Goal: Task Accomplishment & Management: Manage account settings

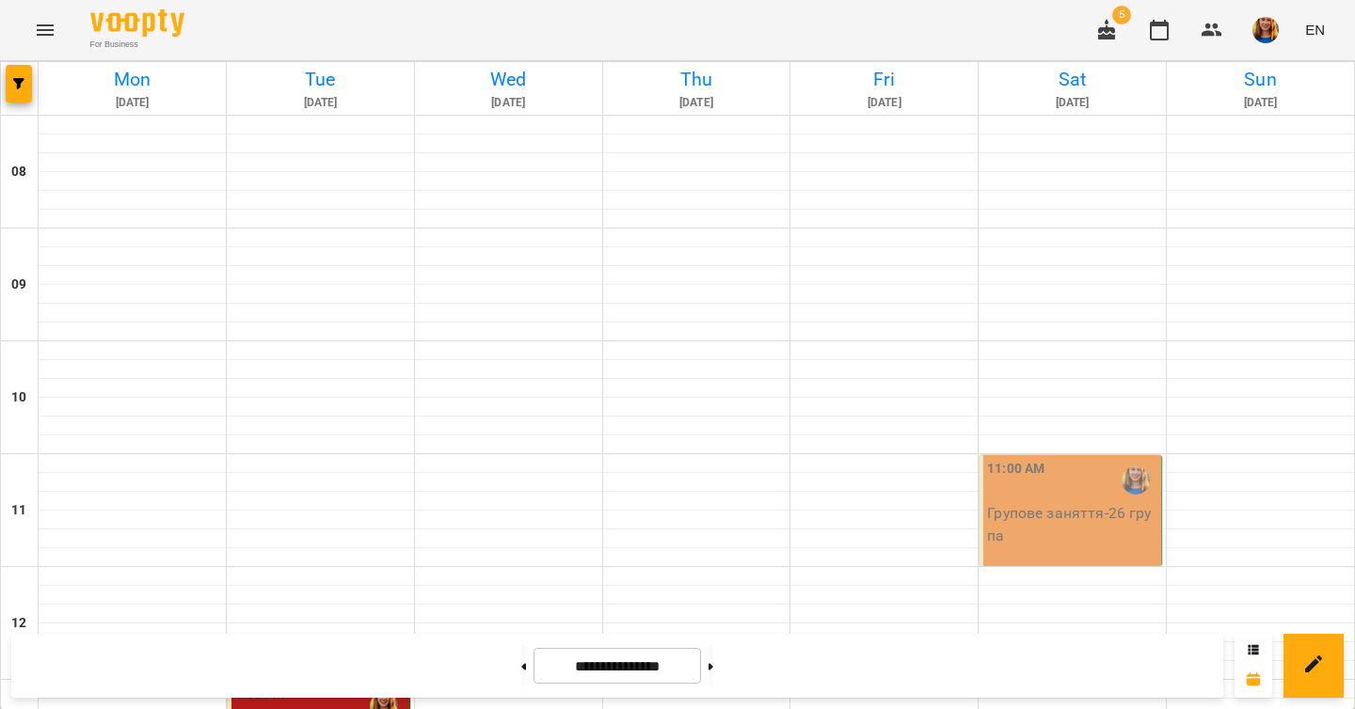
scroll to position [871, 0]
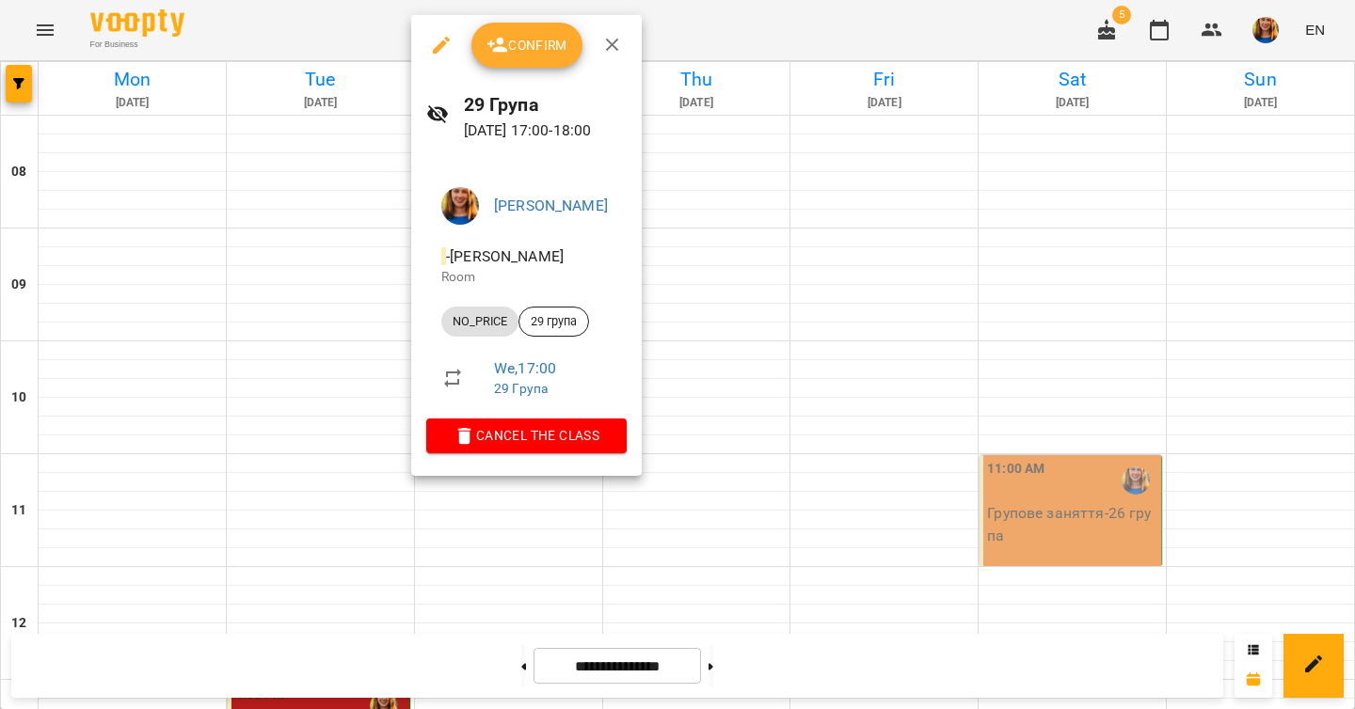
click at [547, 38] on span "Confirm" at bounding box center [526, 45] width 81 height 23
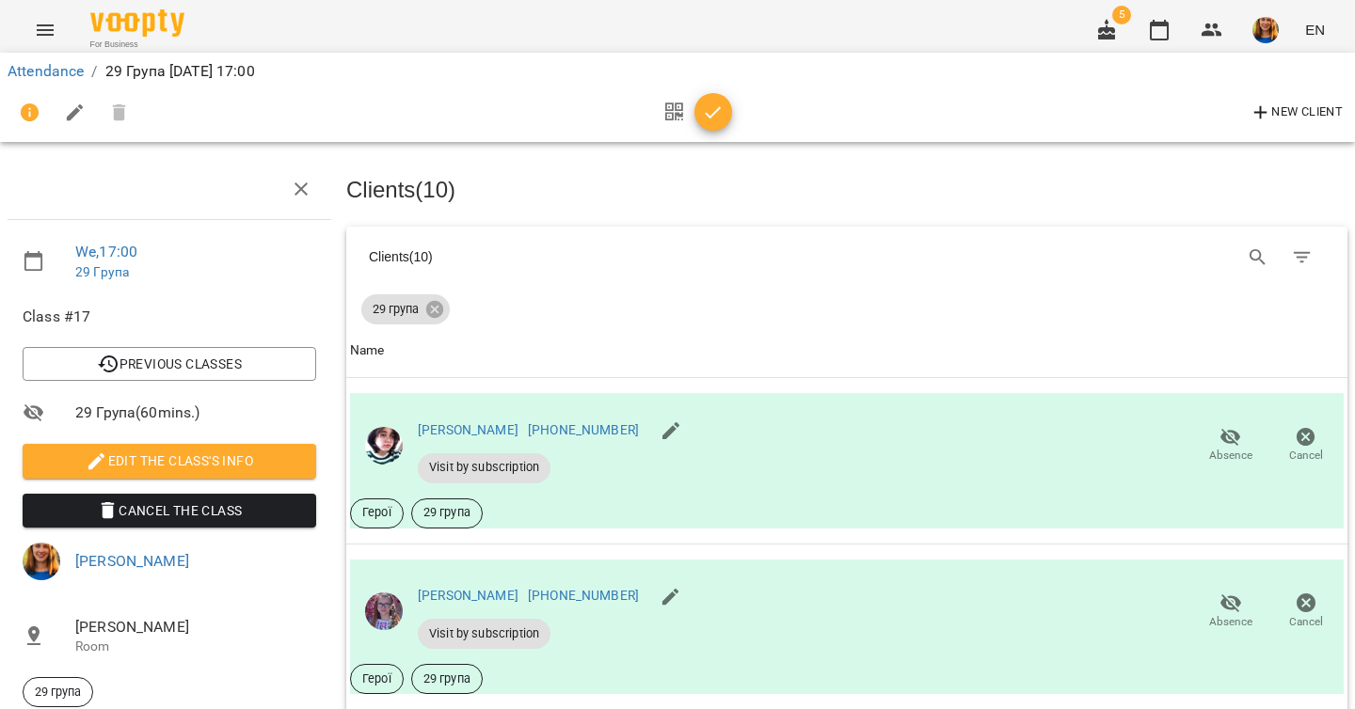
scroll to position [49, 0]
click at [1219, 426] on icon "button" at bounding box center [1230, 437] width 23 height 23
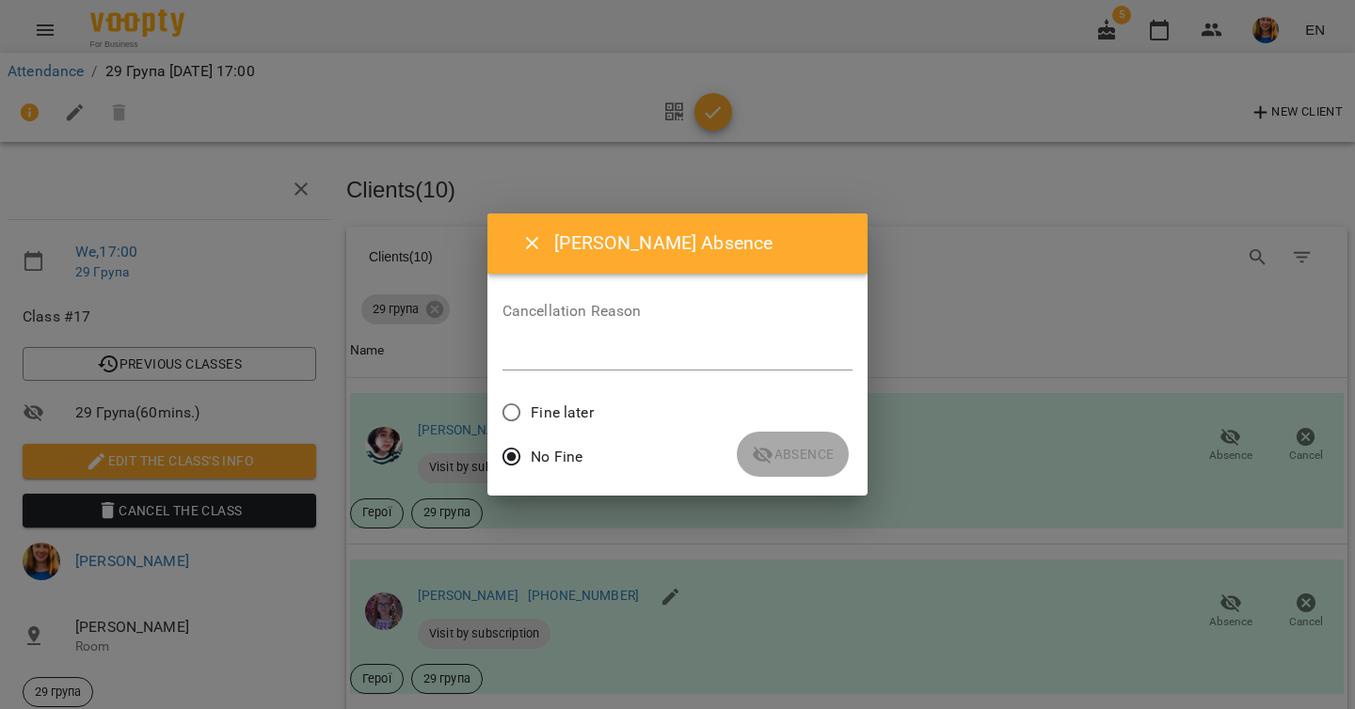
click at [667, 360] on textarea at bounding box center [677, 355] width 351 height 18
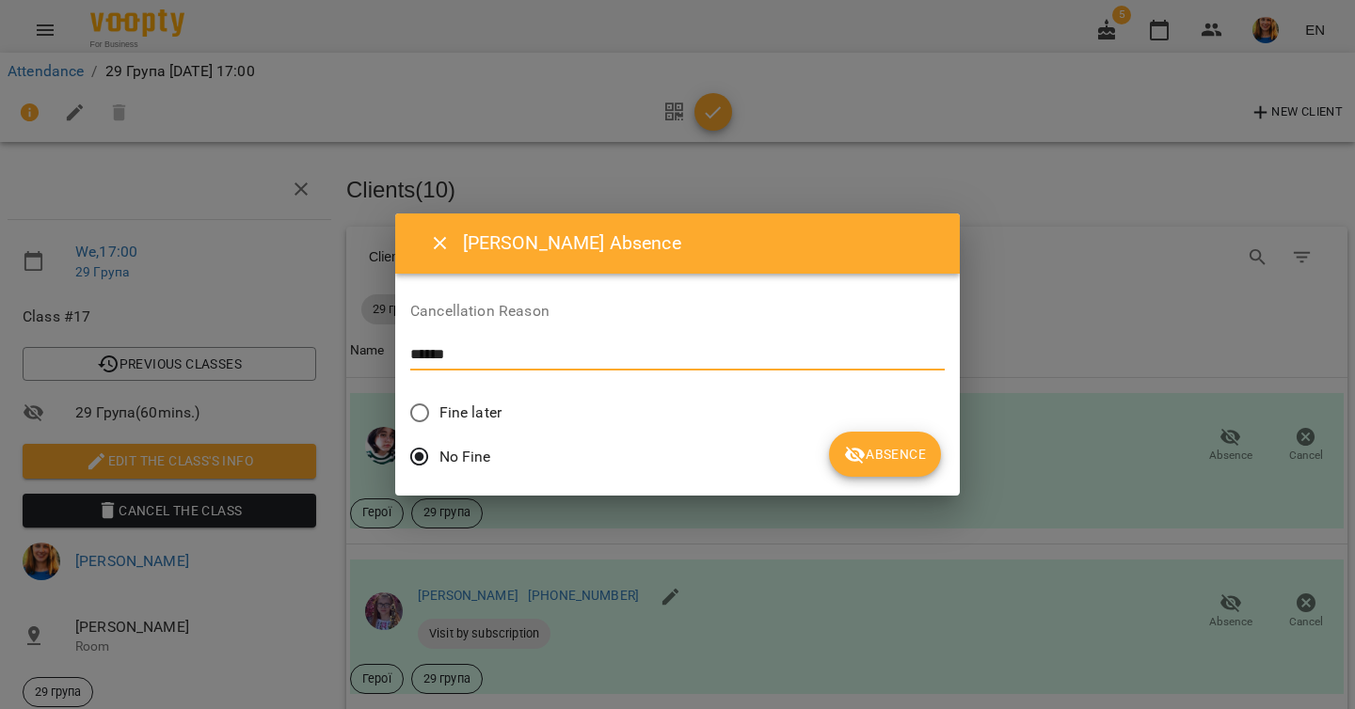
drag, startPoint x: 504, startPoint y: 355, endPoint x: 557, endPoint y: 354, distance: 52.7
click at [557, 354] on textarea "******" at bounding box center [586, 355] width 352 height 18
type textarea "******"
click at [844, 459] on span "Absence" at bounding box center [885, 454] width 82 height 23
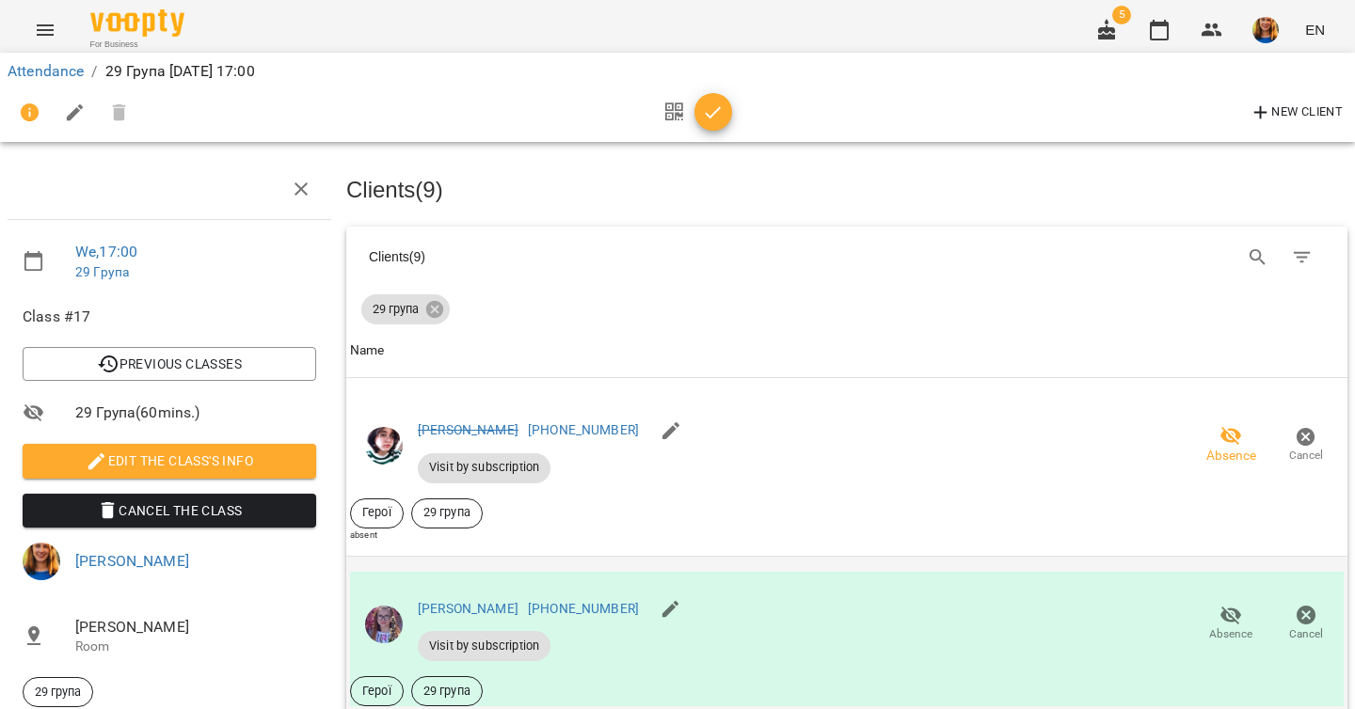
scroll to position [135, 0]
click at [1204, 604] on span "Absence" at bounding box center [1230, 623] width 53 height 38
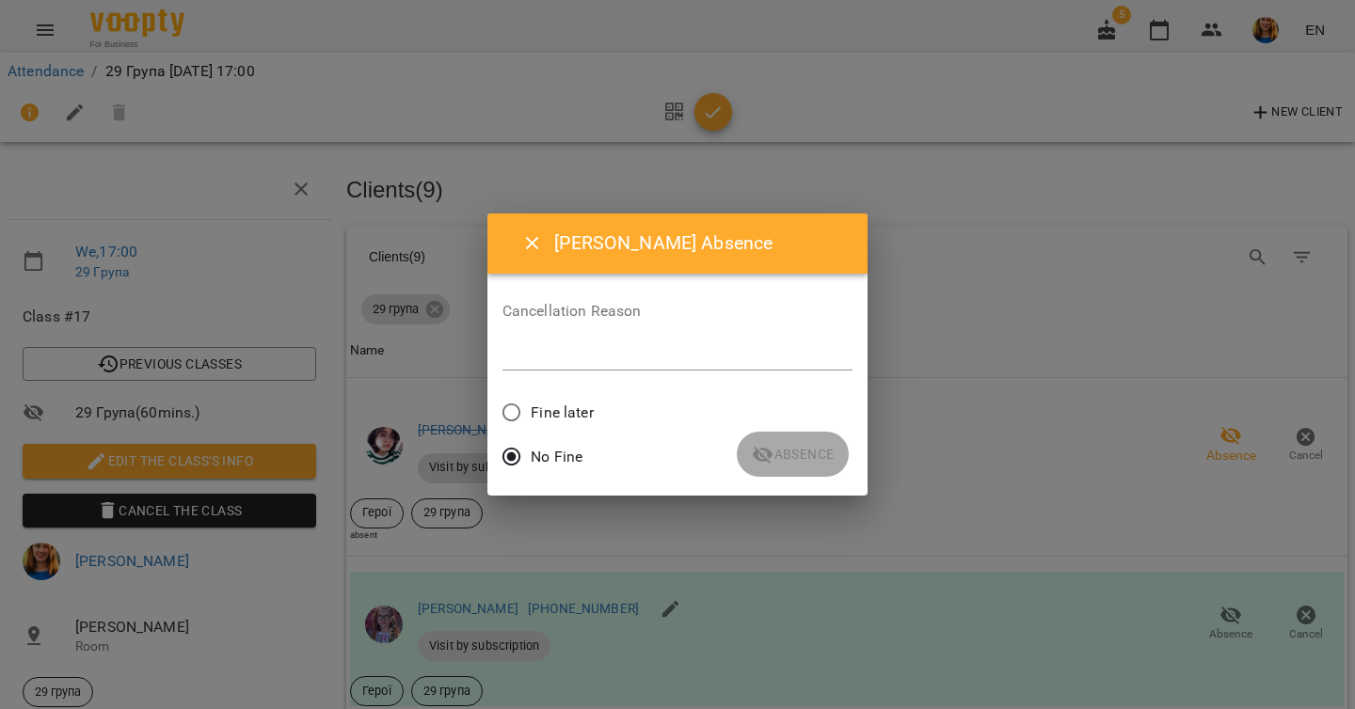
click at [640, 356] on textarea at bounding box center [677, 355] width 351 height 18
paste textarea "******"
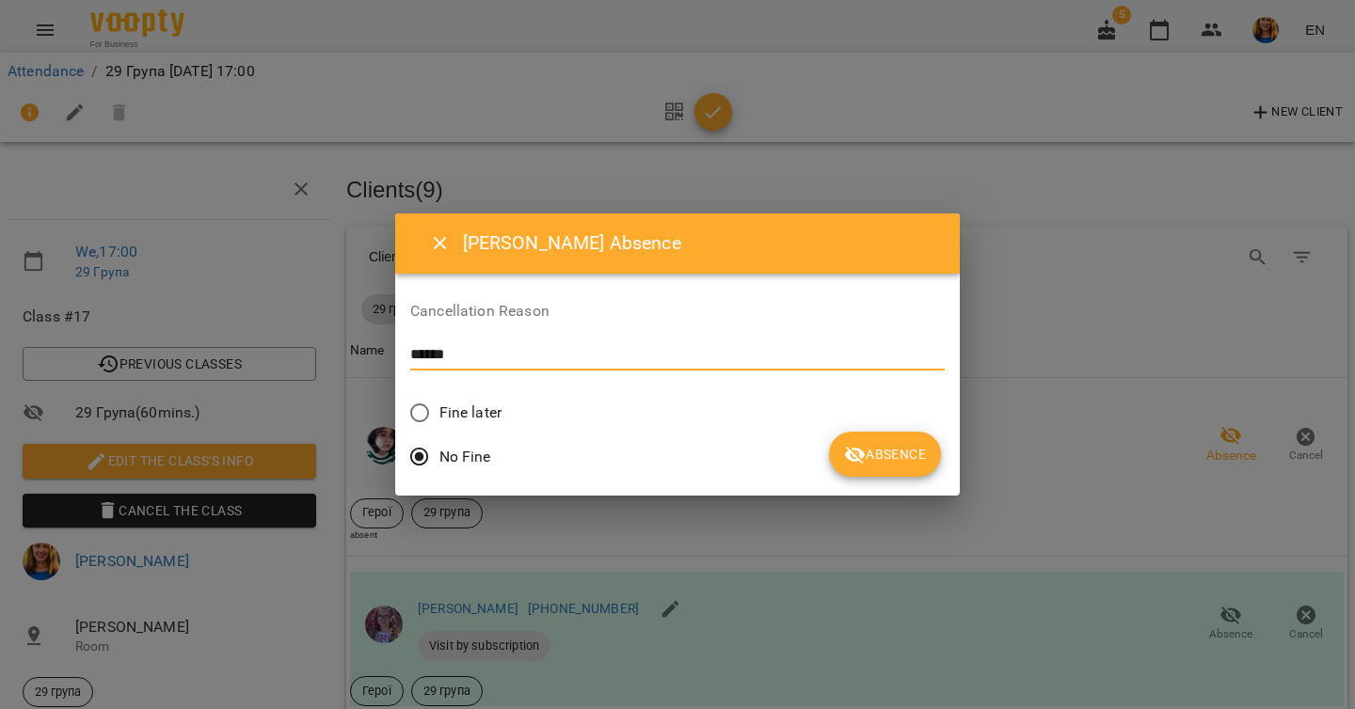
type textarea "******"
click at [829, 460] on button "Absence" at bounding box center [885, 454] width 112 height 45
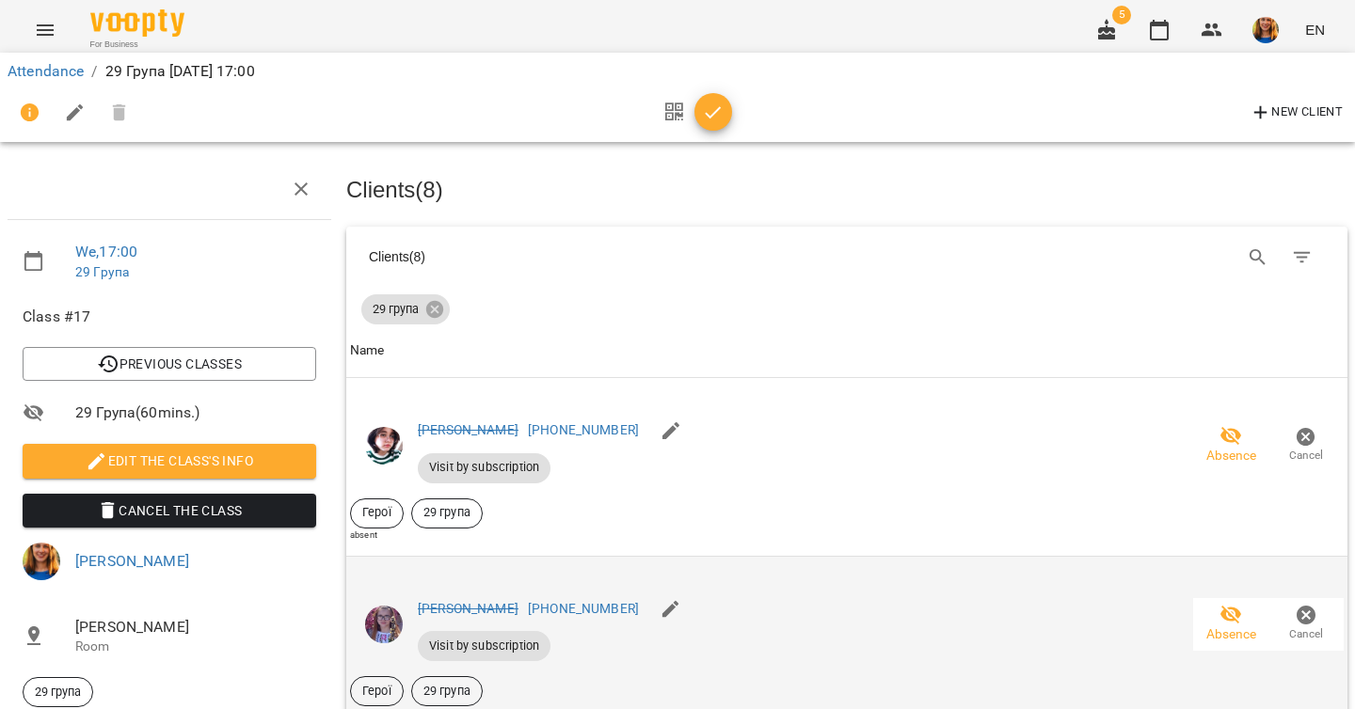
scroll to position [321, 0]
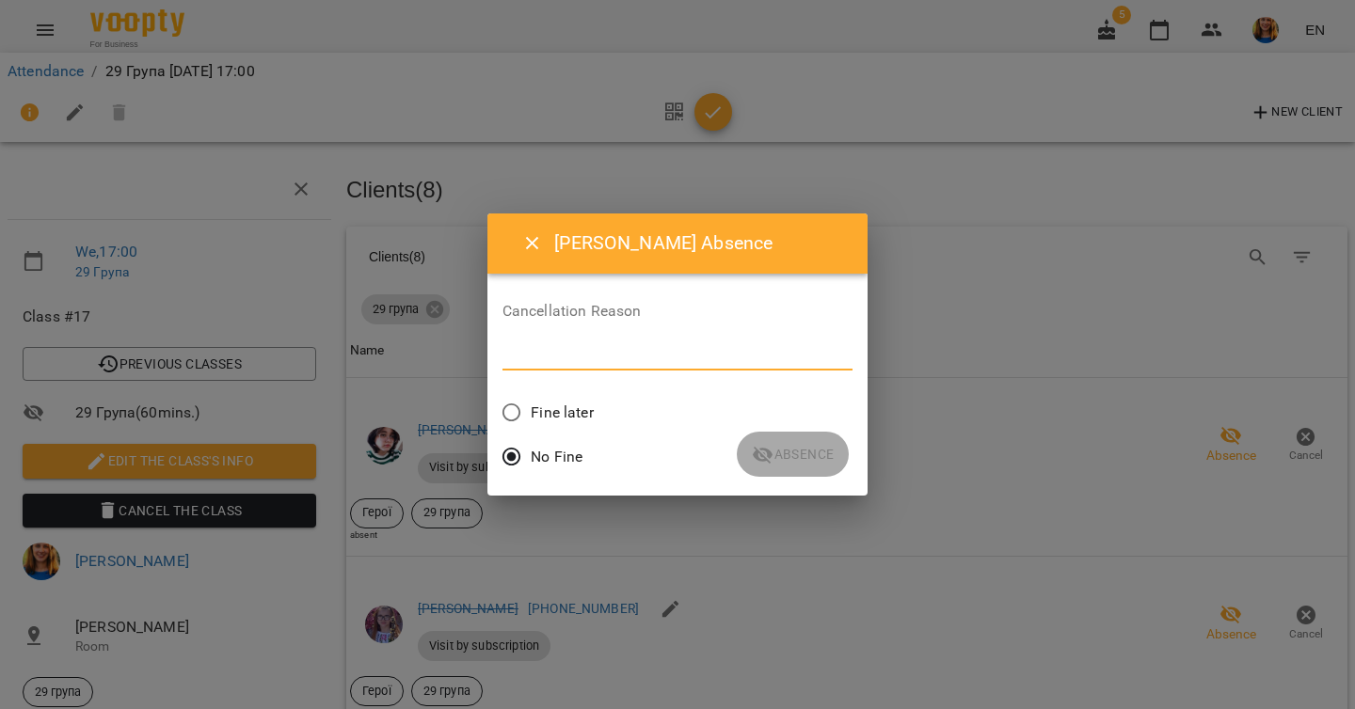
click at [700, 362] on textarea at bounding box center [677, 355] width 351 height 18
paste textarea "******"
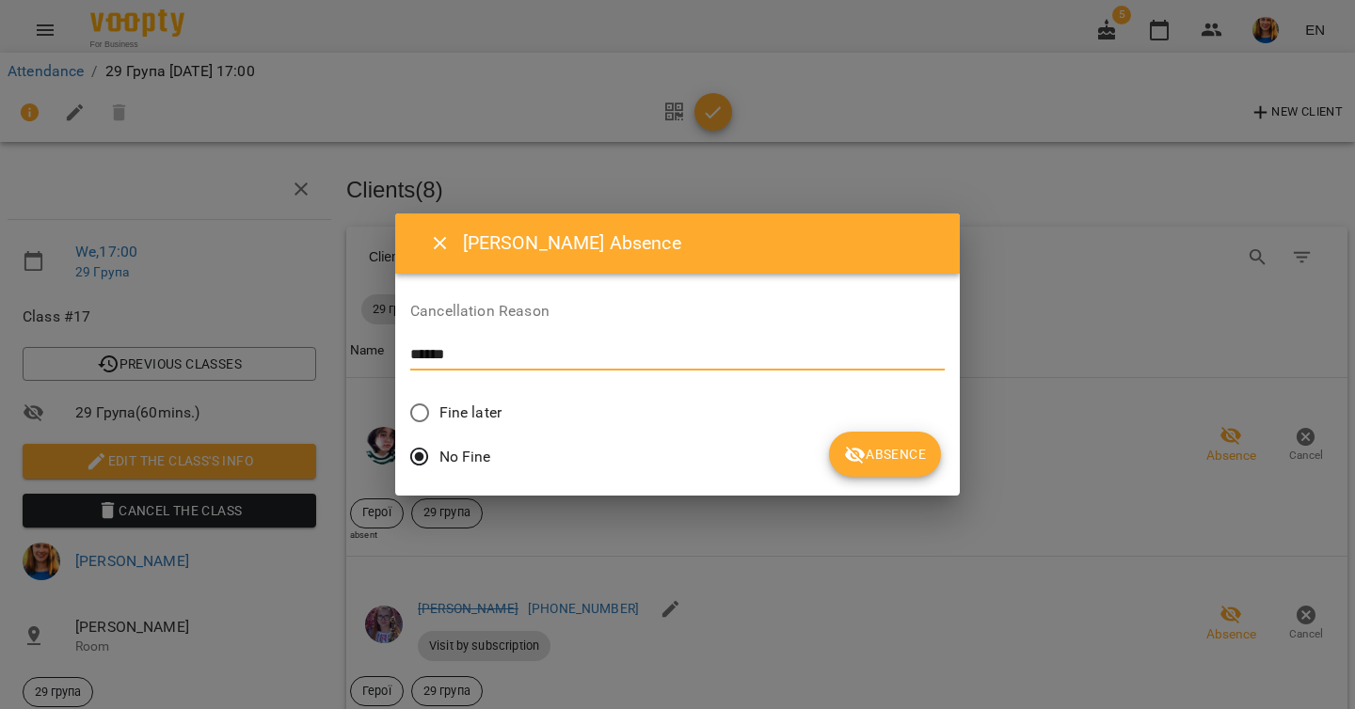
type textarea "******"
click at [844, 454] on span "Absence" at bounding box center [885, 454] width 82 height 23
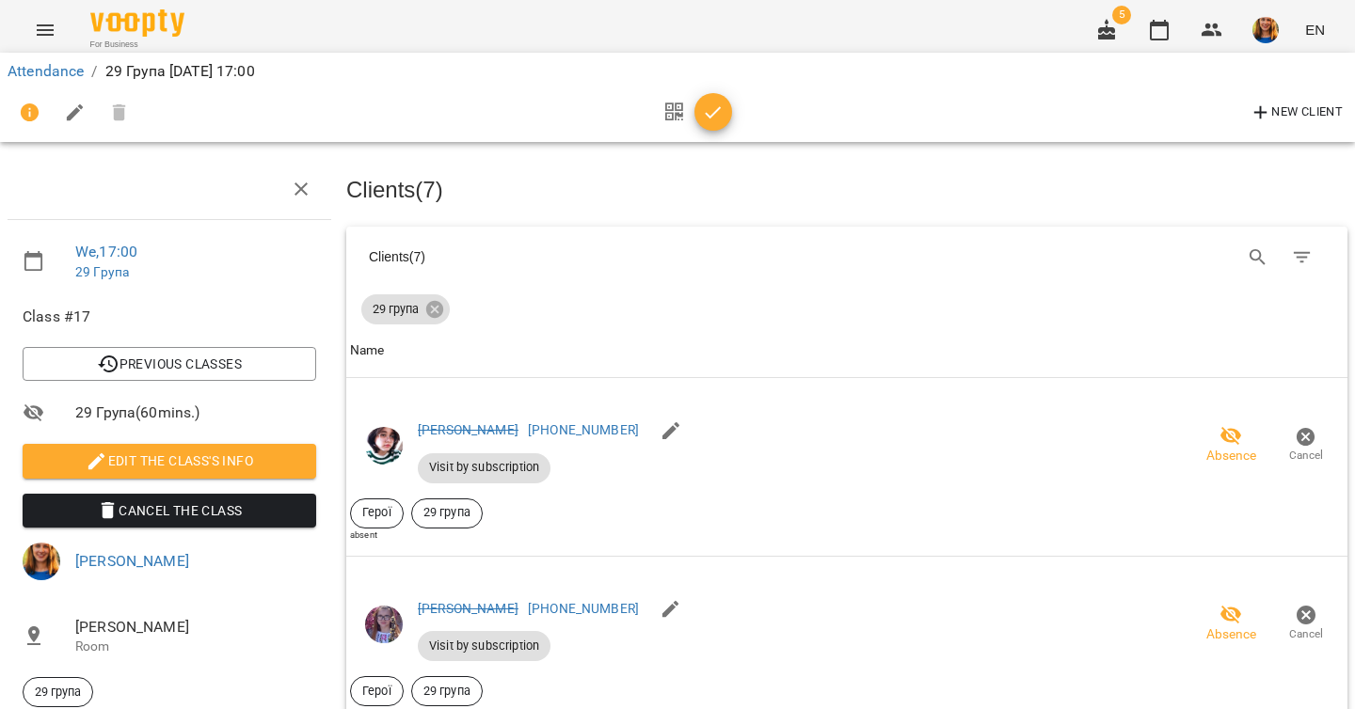
scroll to position [1182, 0]
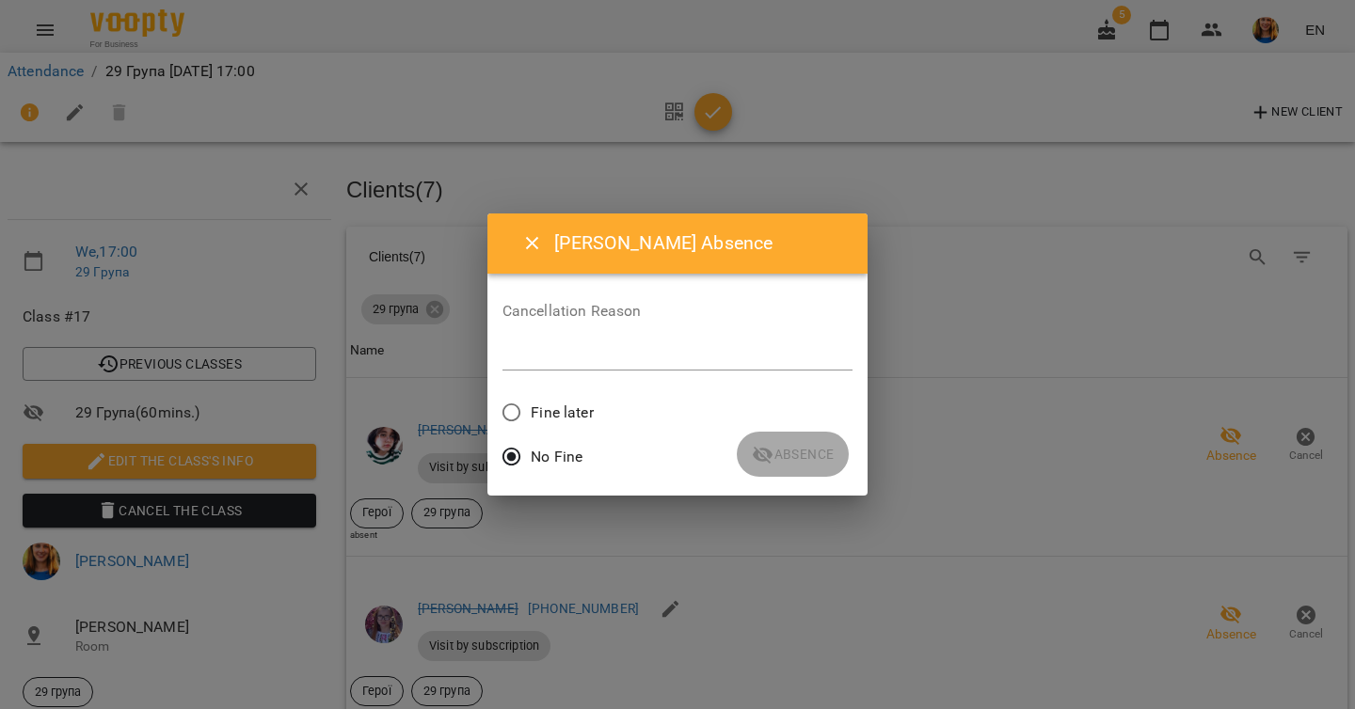
click at [651, 359] on textarea at bounding box center [677, 355] width 351 height 18
paste textarea "******"
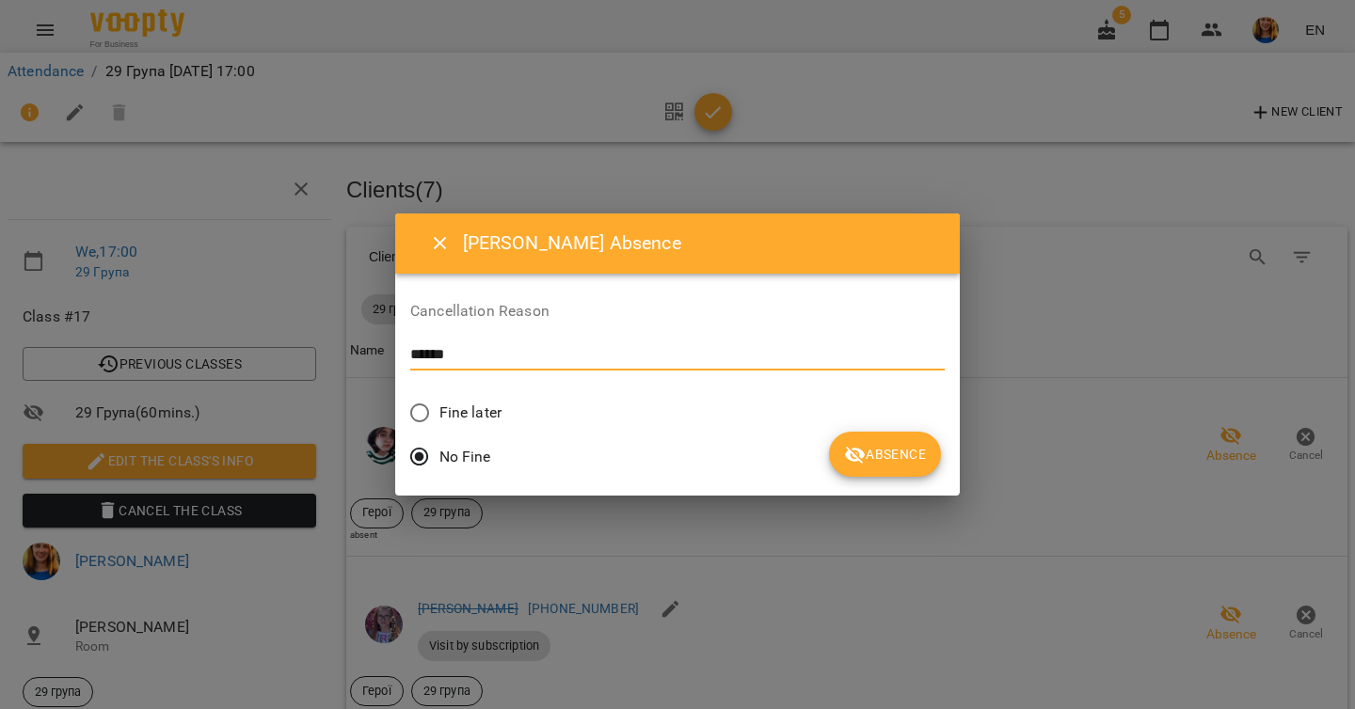
type textarea "******"
click at [829, 467] on button "Absence" at bounding box center [885, 454] width 112 height 45
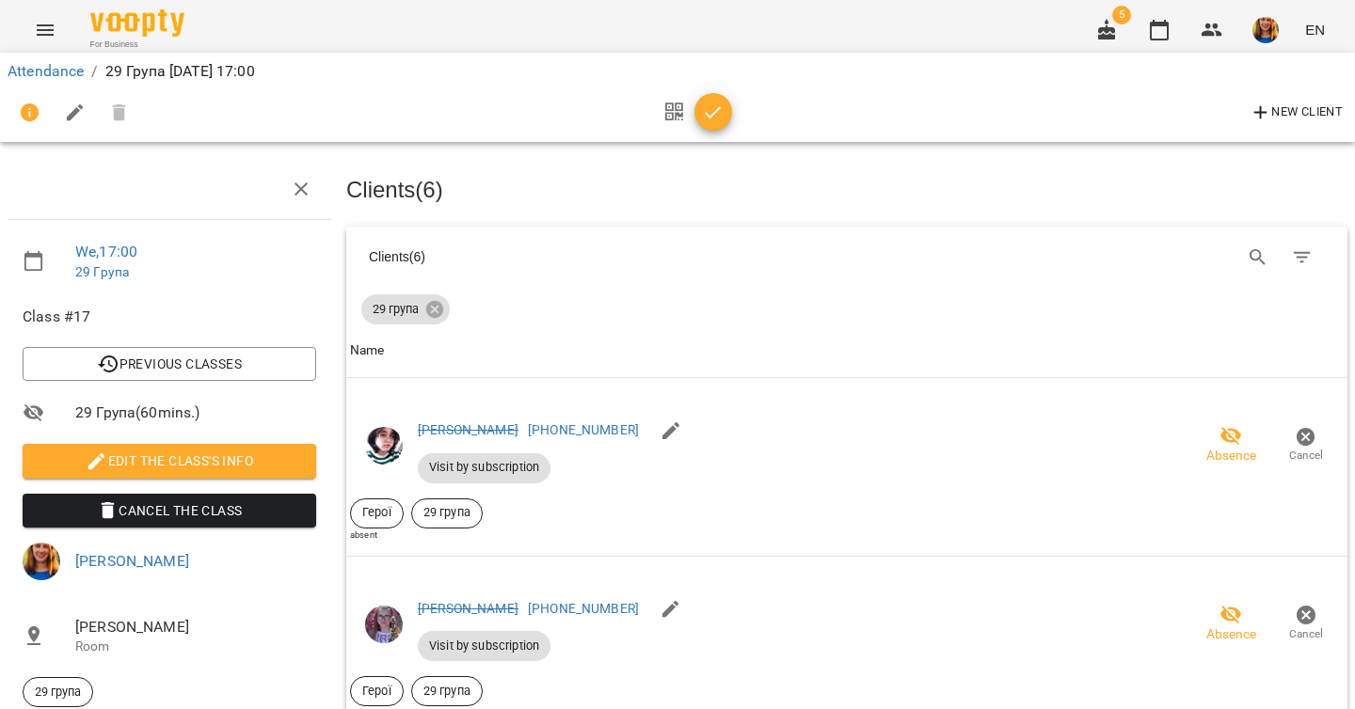
scroll to position [1464, 0]
click at [697, 119] on span "button" at bounding box center [713, 113] width 38 height 23
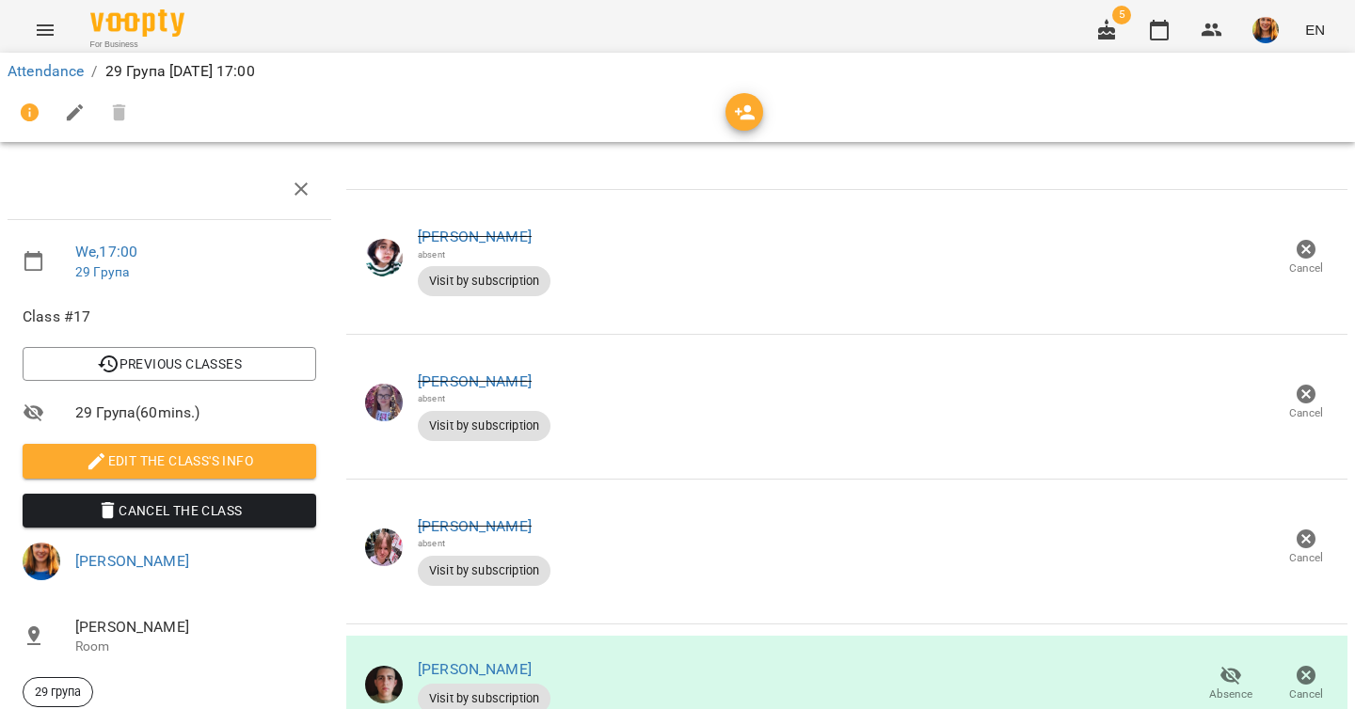
scroll to position [867, 0]
click at [69, 71] on link "Attendance" at bounding box center [46, 71] width 76 height 18
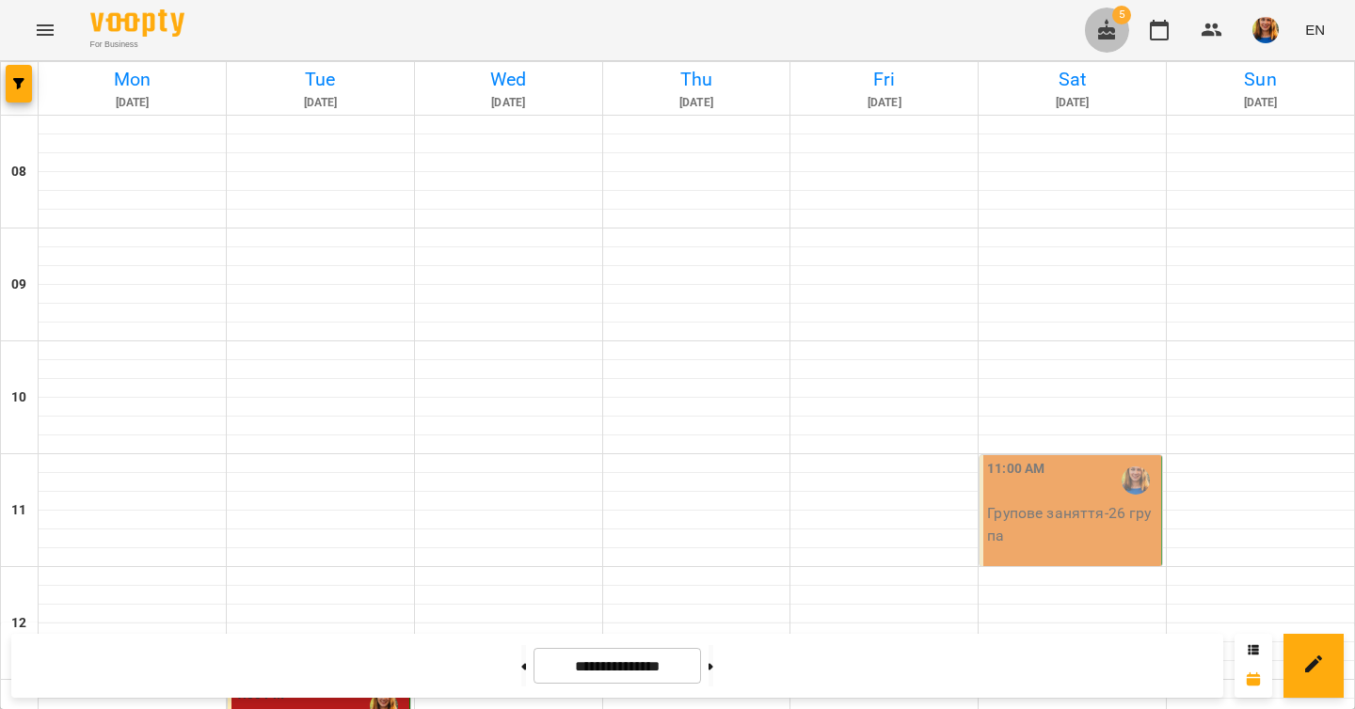
click at [1104, 31] on icon "button" at bounding box center [1106, 30] width 23 height 23
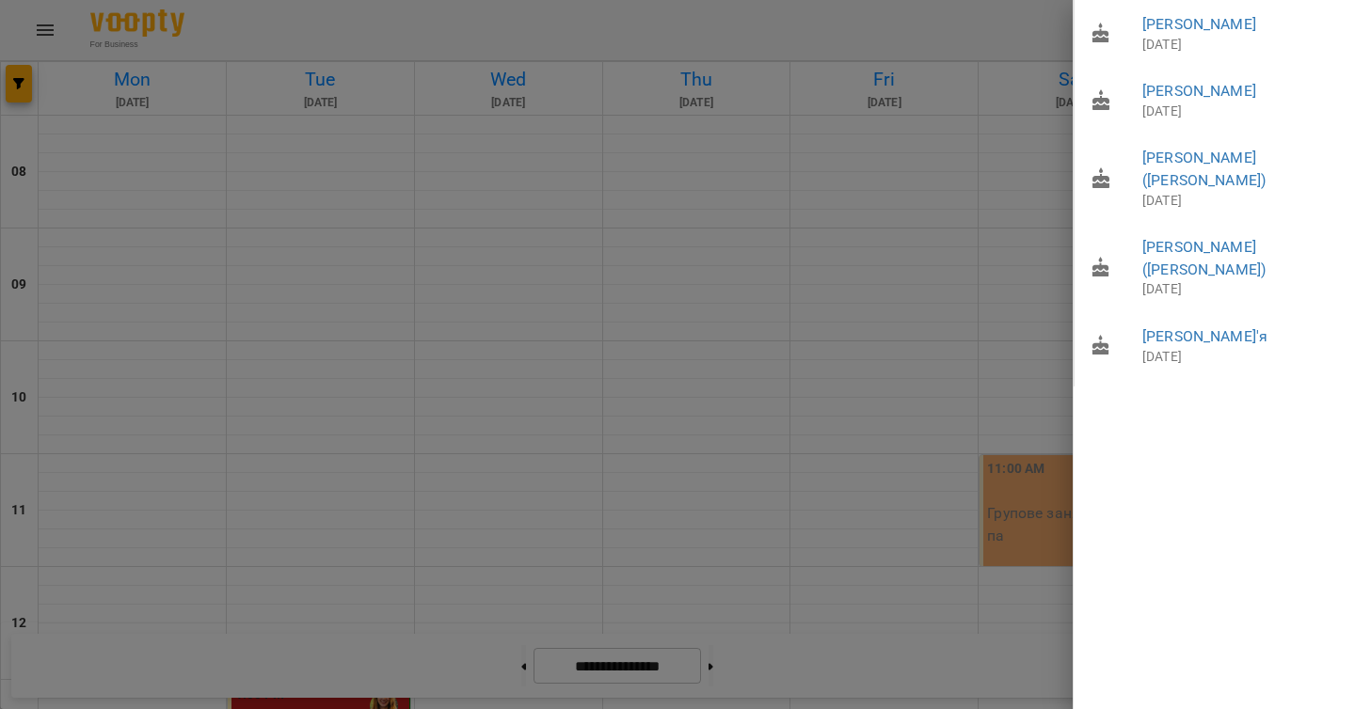
click at [1045, 27] on div at bounding box center [677, 354] width 1355 height 709
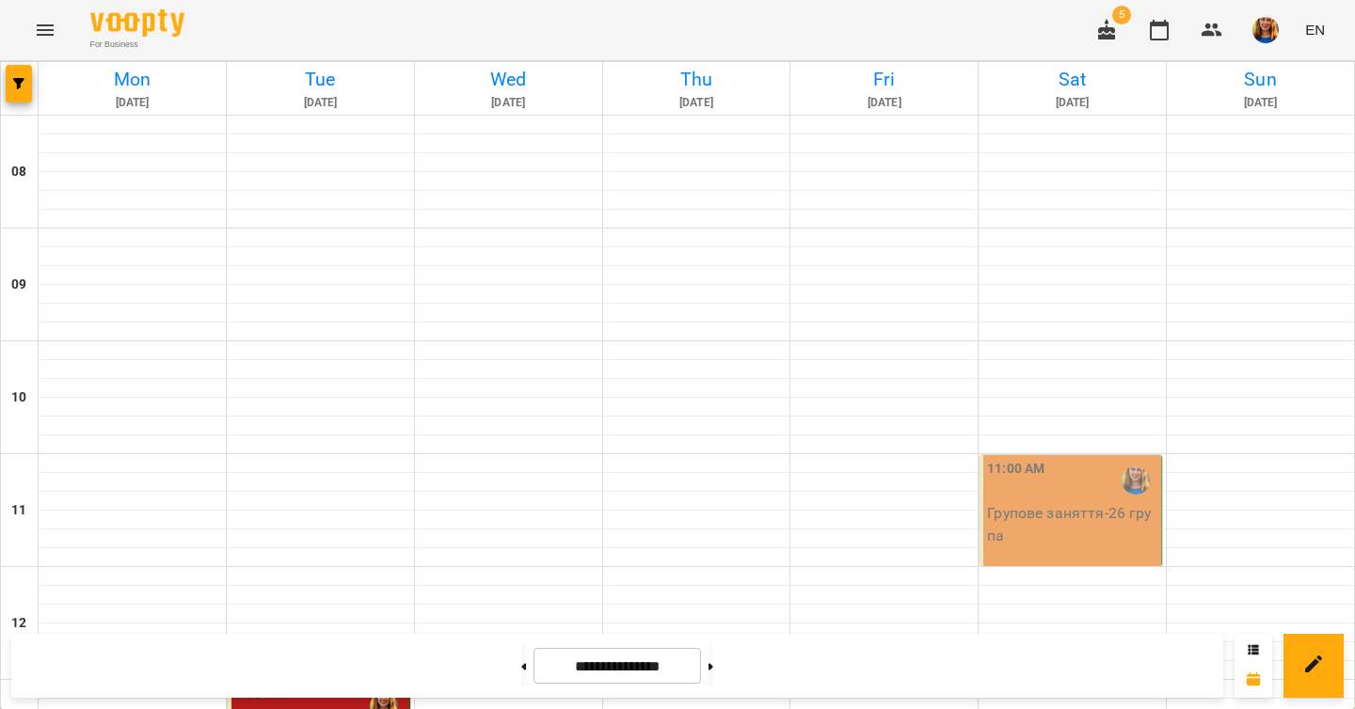
scroll to position [478, 0]
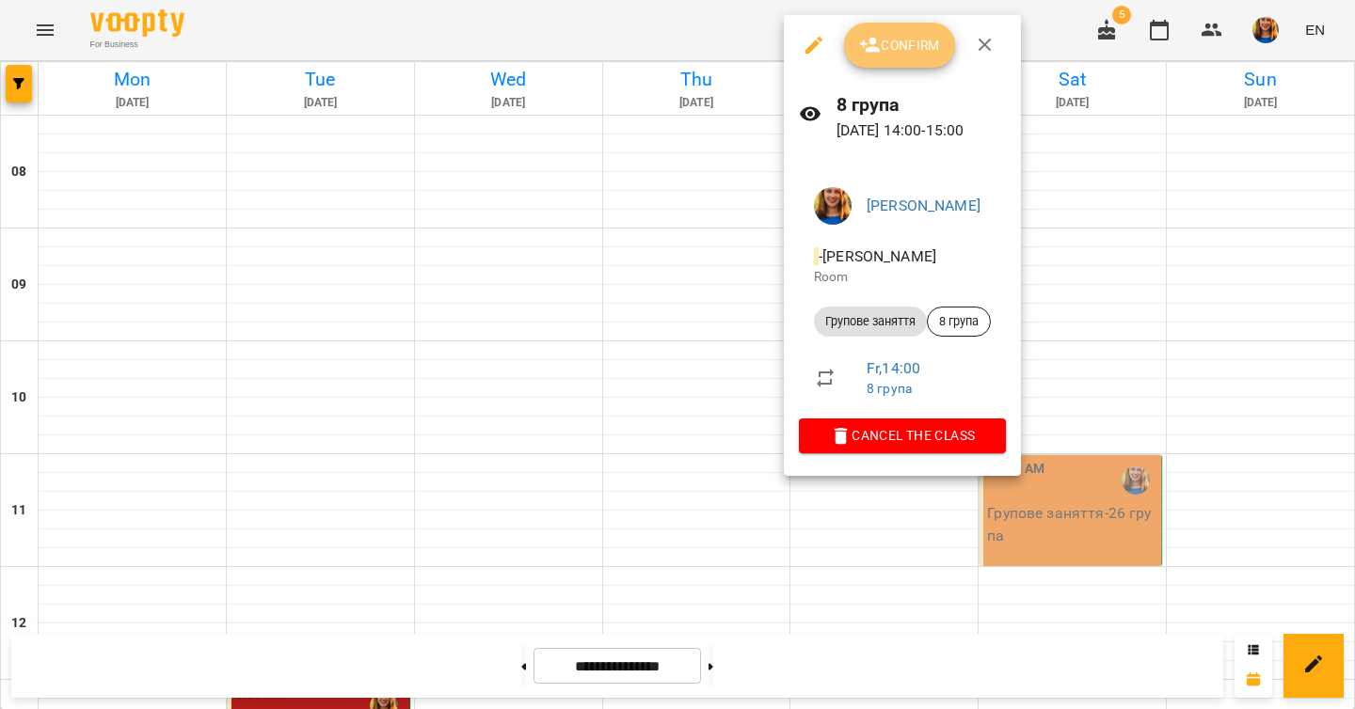
click at [881, 30] on button "Confirm" at bounding box center [899, 45] width 111 height 45
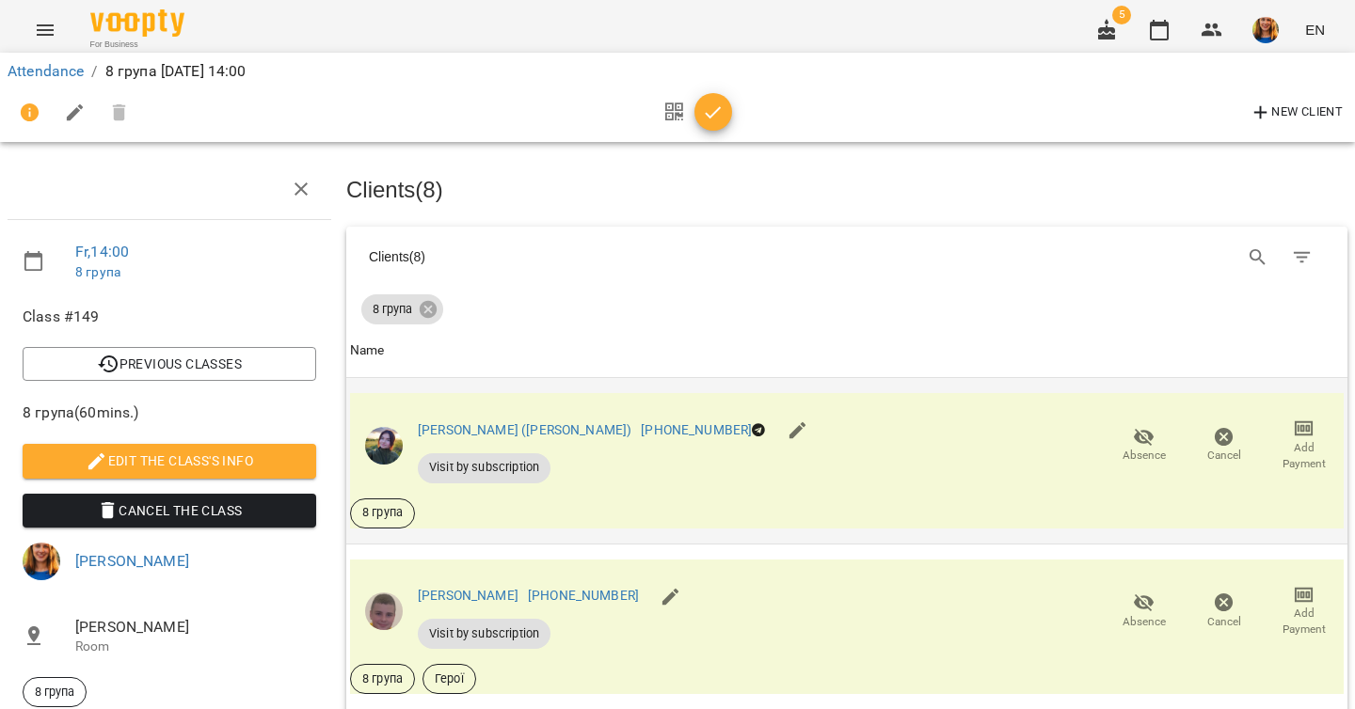
scroll to position [215, 0]
click at [1122, 448] on span "Absence" at bounding box center [1143, 456] width 43 height 16
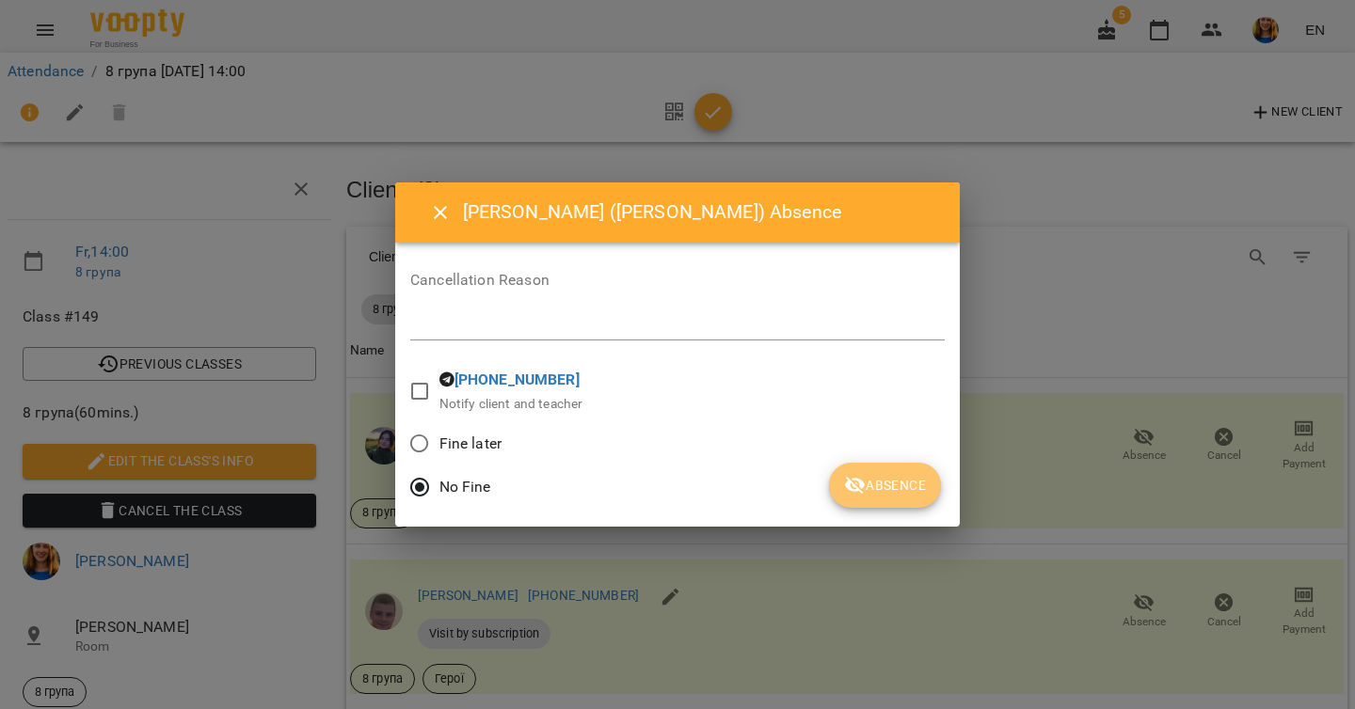
click at [896, 467] on button "Absence" at bounding box center [885, 485] width 112 height 45
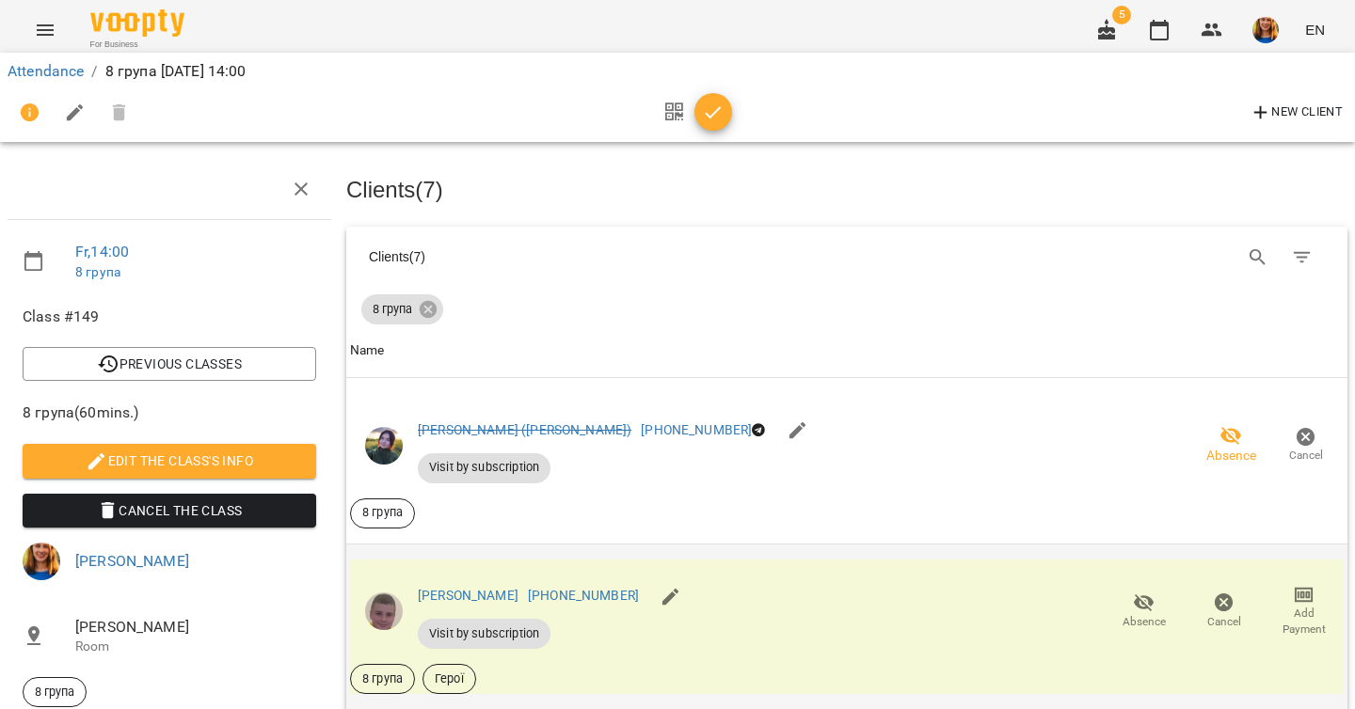
scroll to position [264, 0]
click at [1146, 592] on span "Absence" at bounding box center [1143, 611] width 57 height 38
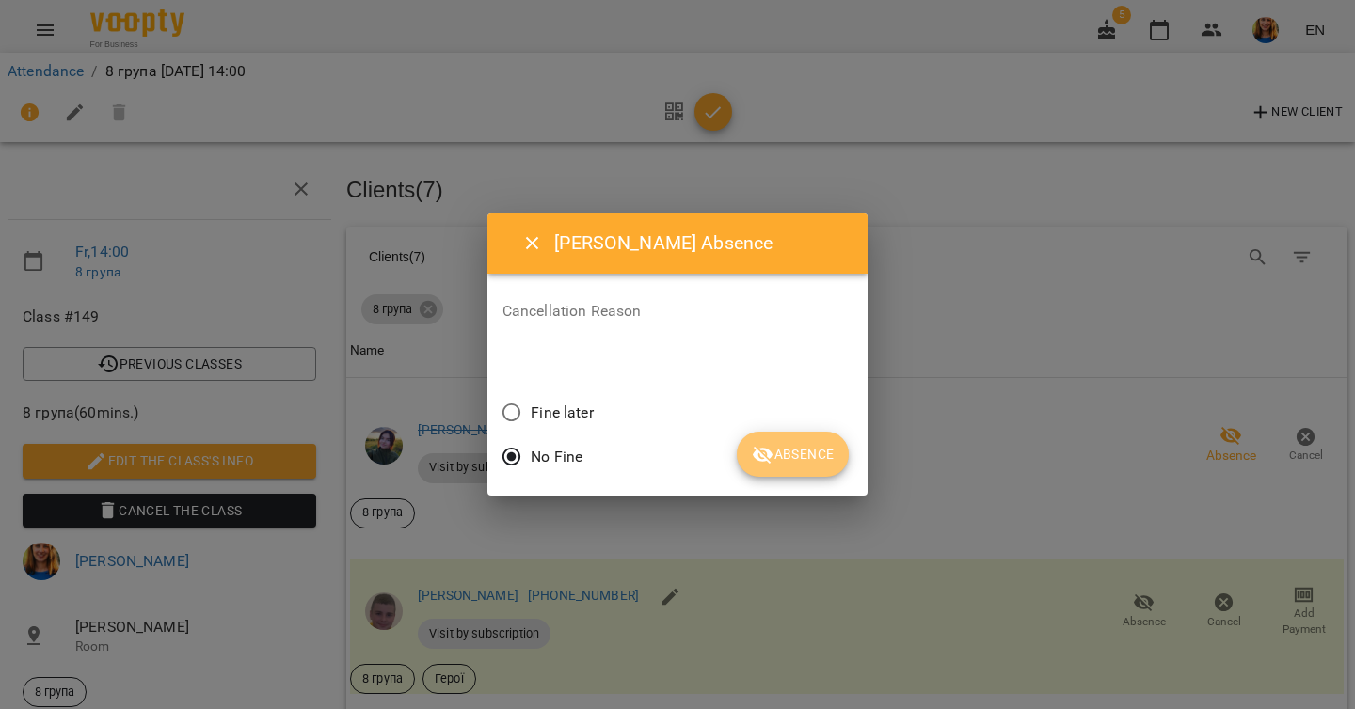
click at [837, 439] on button "Absence" at bounding box center [793, 454] width 112 height 45
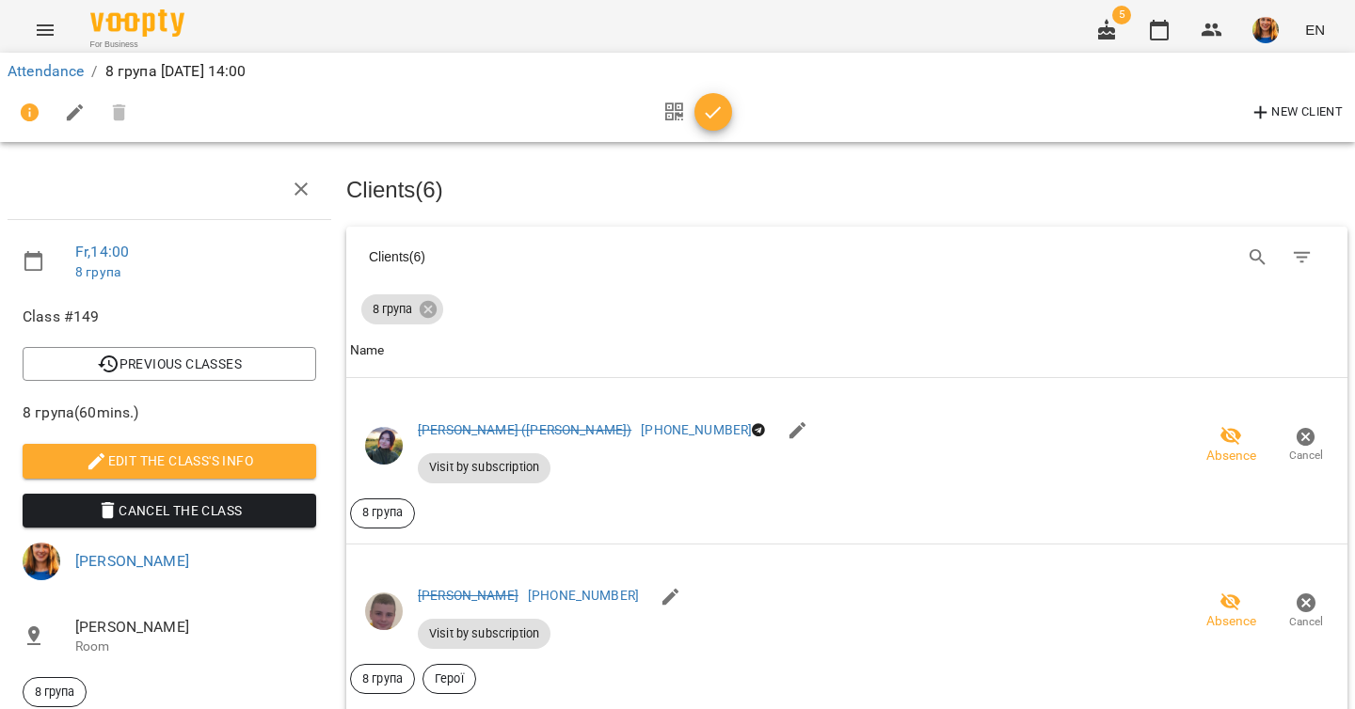
scroll to position [461, 0]
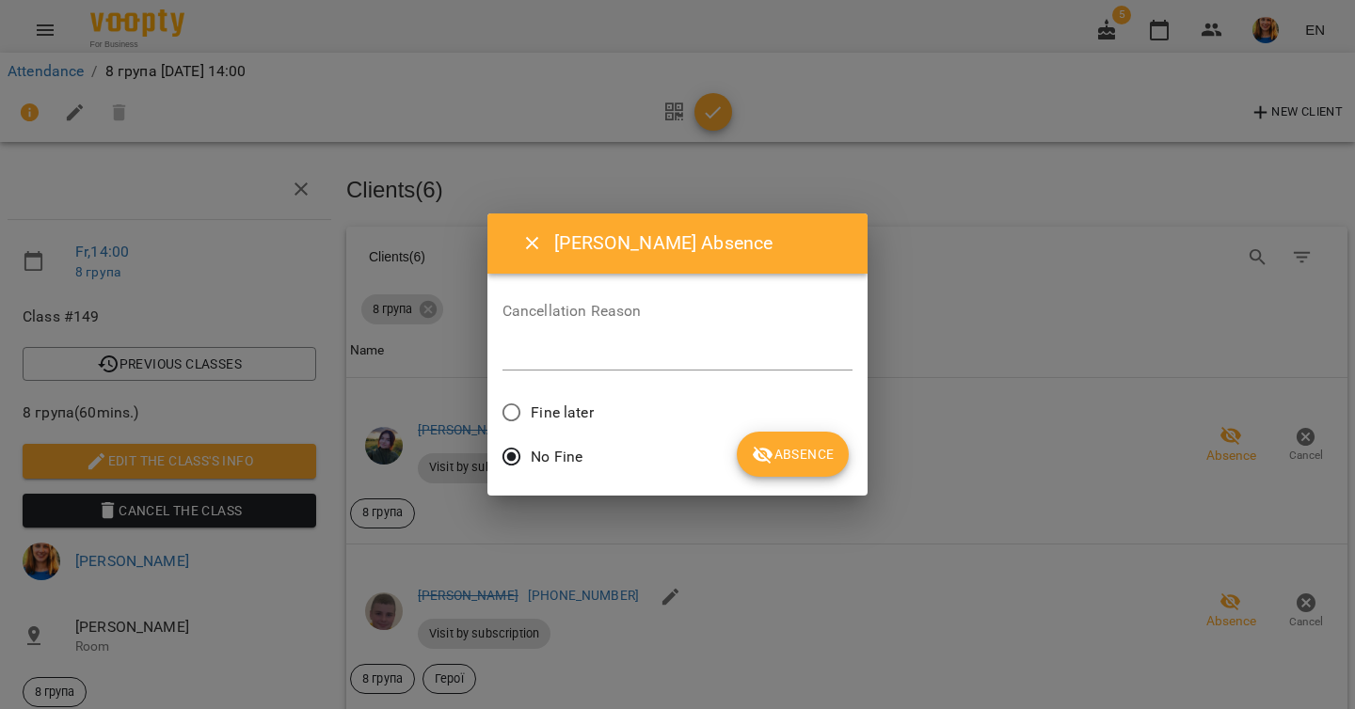
click at [796, 448] on span "Absence" at bounding box center [793, 454] width 82 height 23
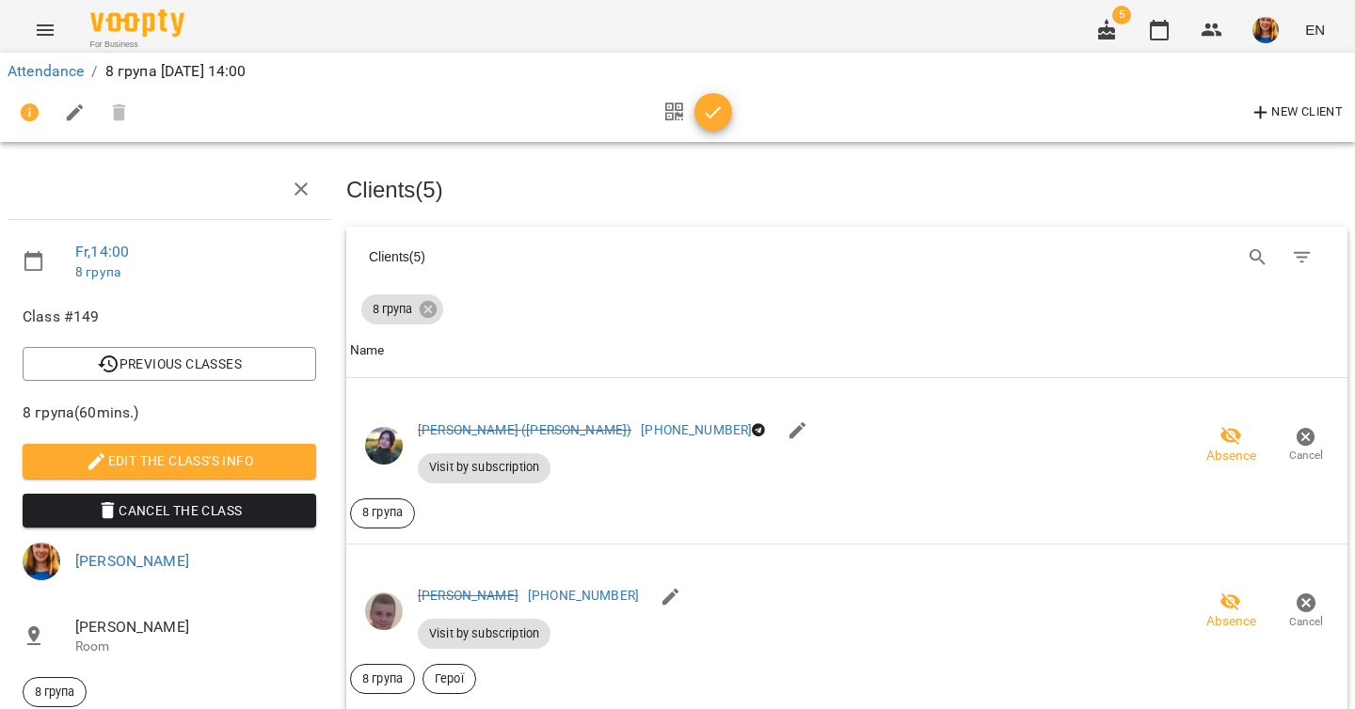
scroll to position [747, 0]
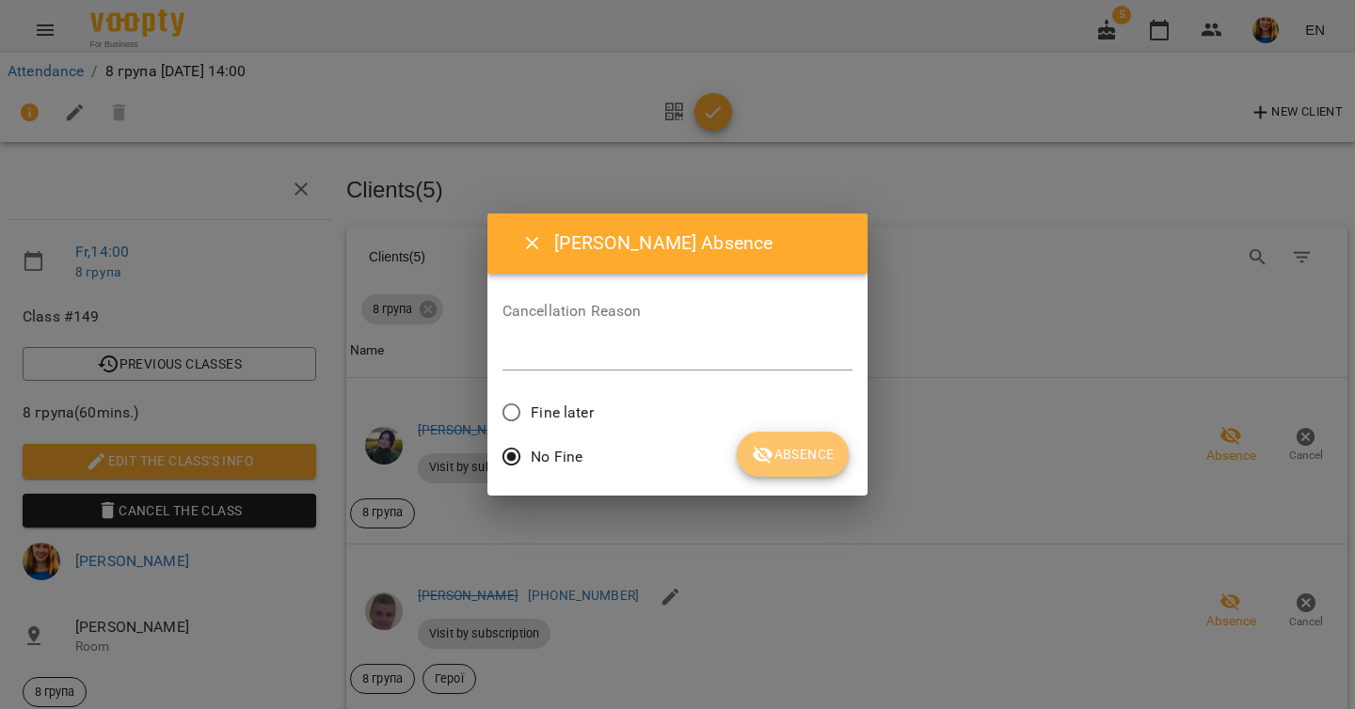
click at [813, 461] on span "Absence" at bounding box center [793, 454] width 82 height 23
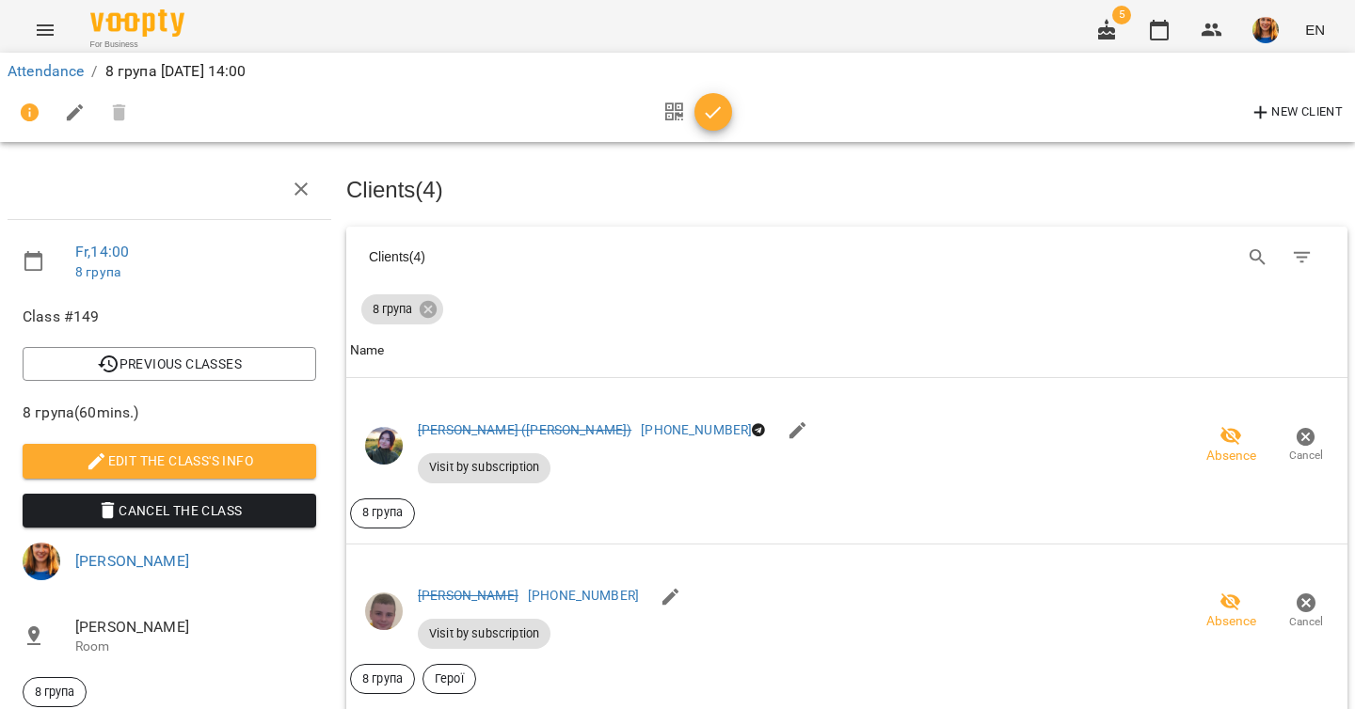
scroll to position [1081, 0]
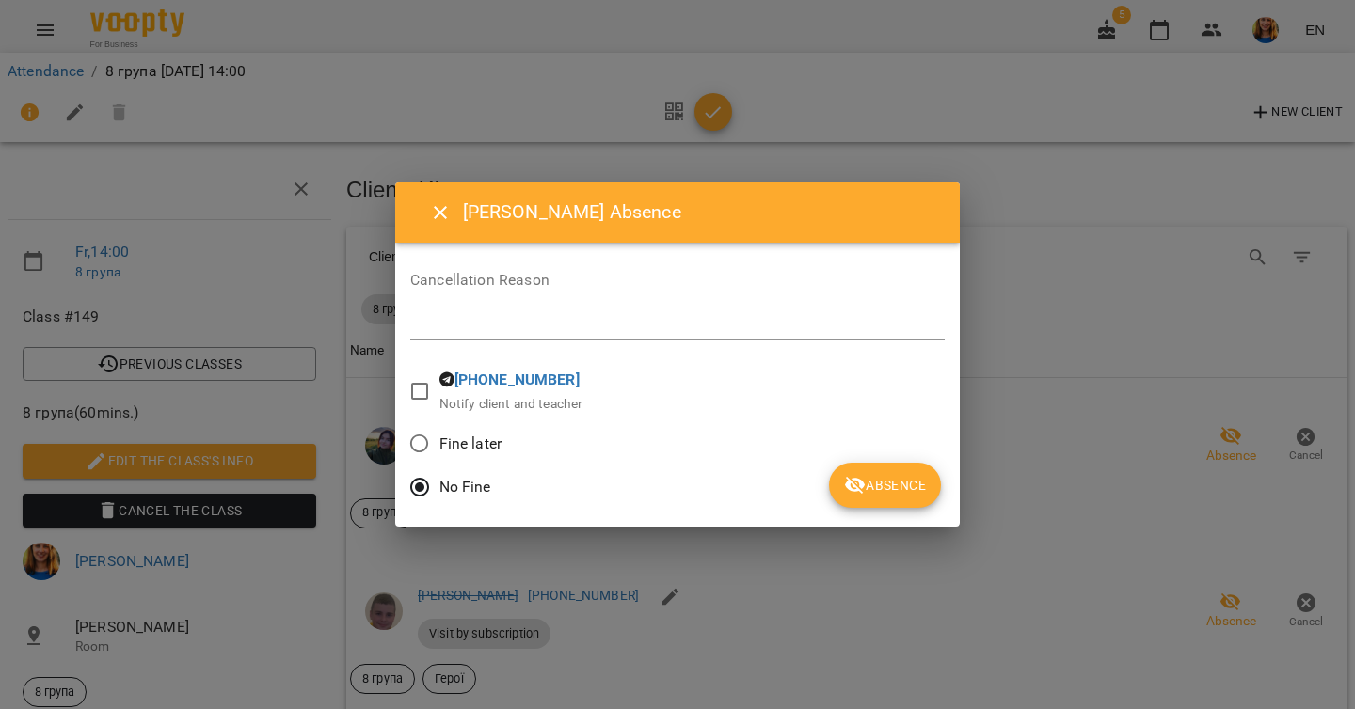
click at [884, 500] on button "Absence" at bounding box center [885, 485] width 112 height 45
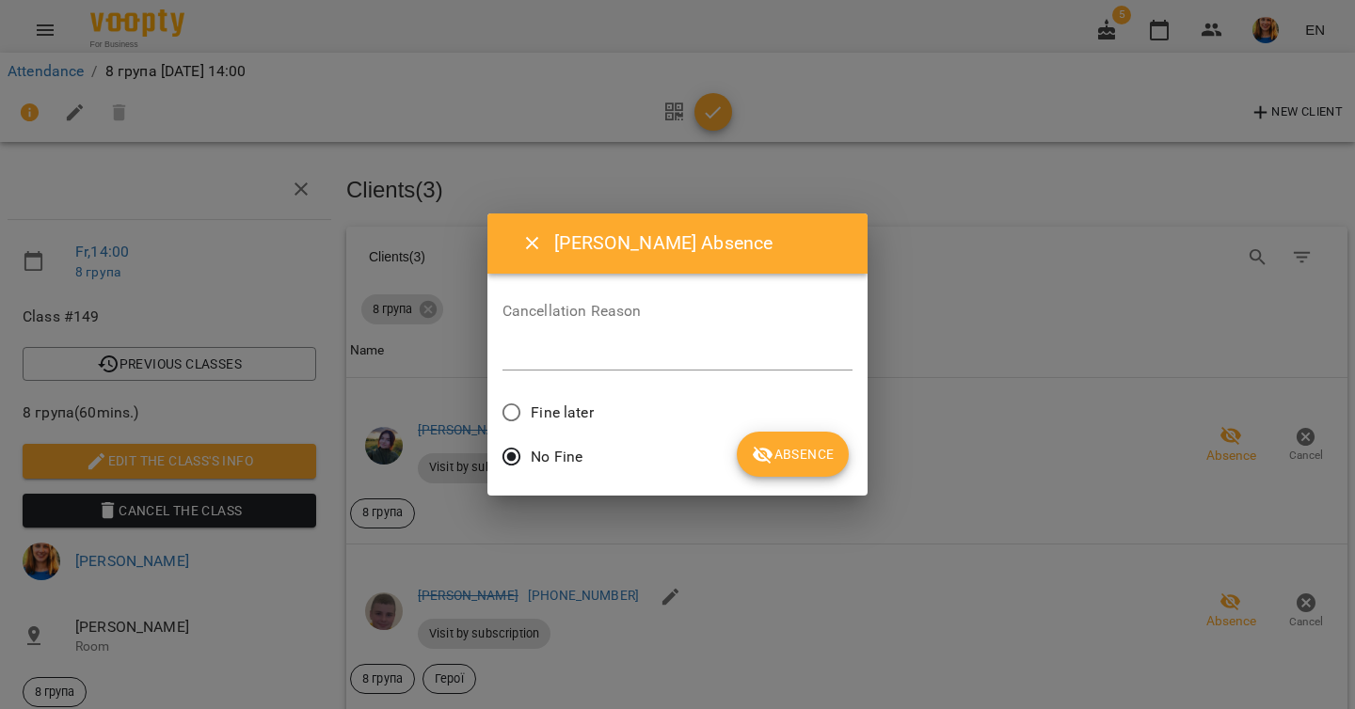
click at [838, 464] on button "Absence" at bounding box center [793, 454] width 112 height 45
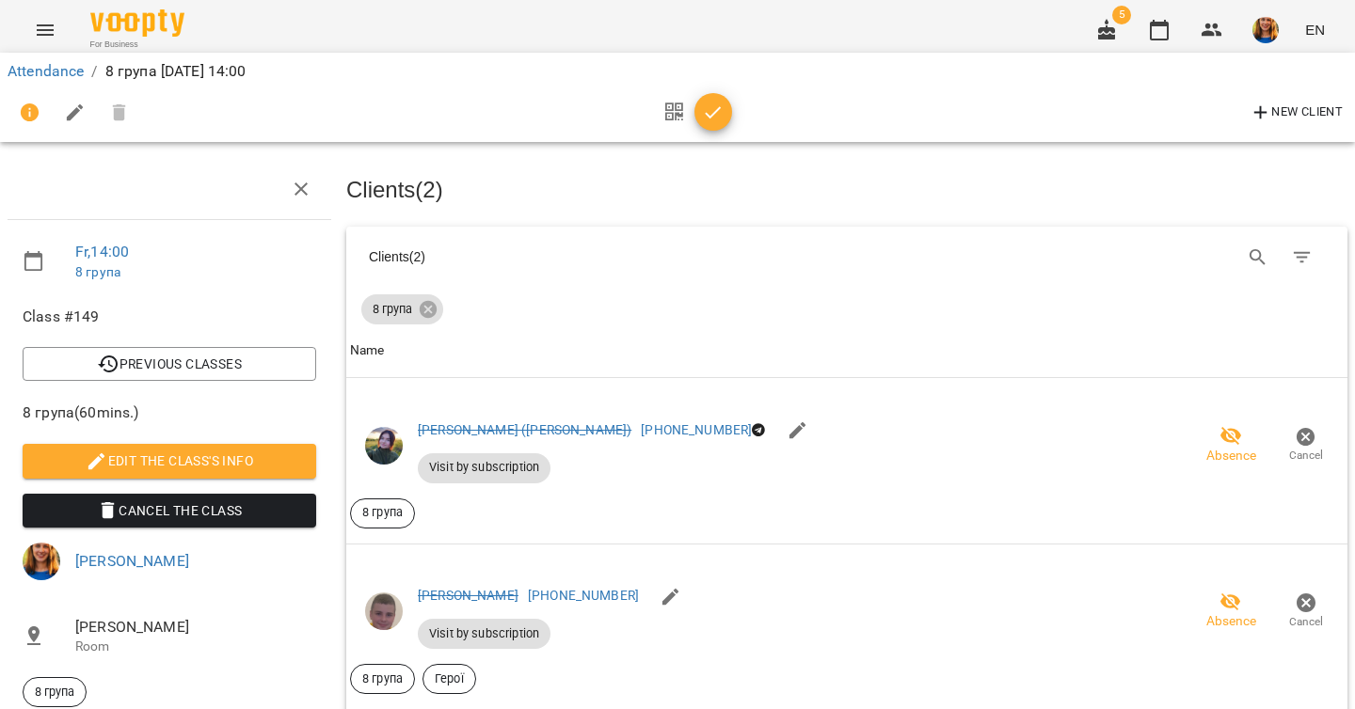
click at [718, 120] on icon "button" at bounding box center [713, 113] width 23 height 23
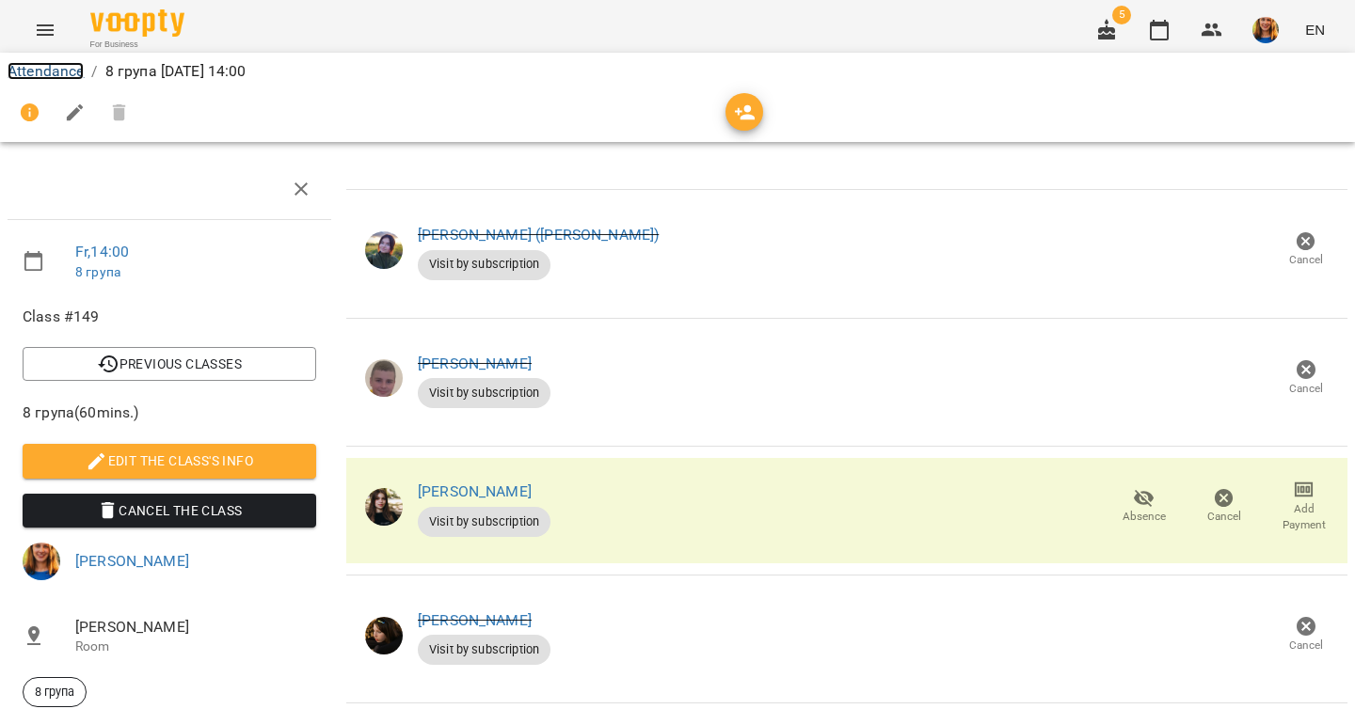
click at [52, 74] on link "Attendance" at bounding box center [46, 71] width 76 height 18
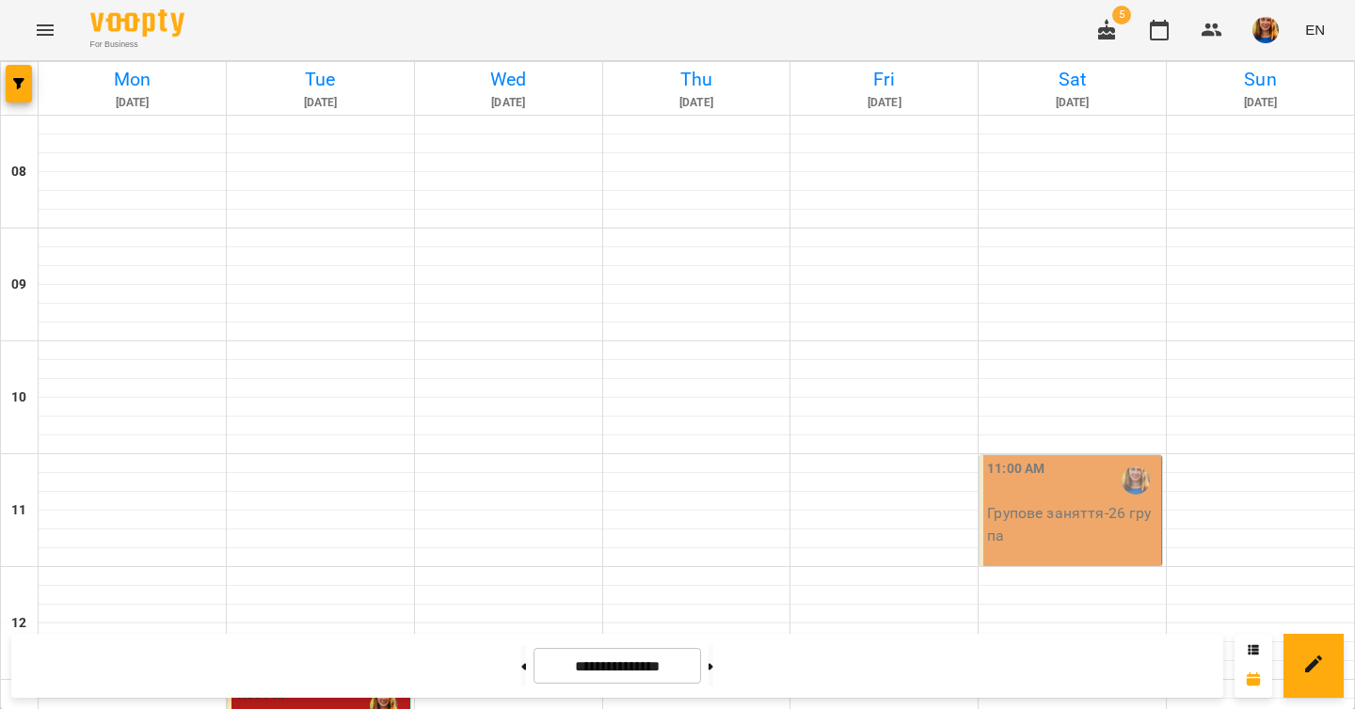
click at [1069, 541] on p "Групове заняття - 26 група" at bounding box center [1072, 524] width 170 height 44
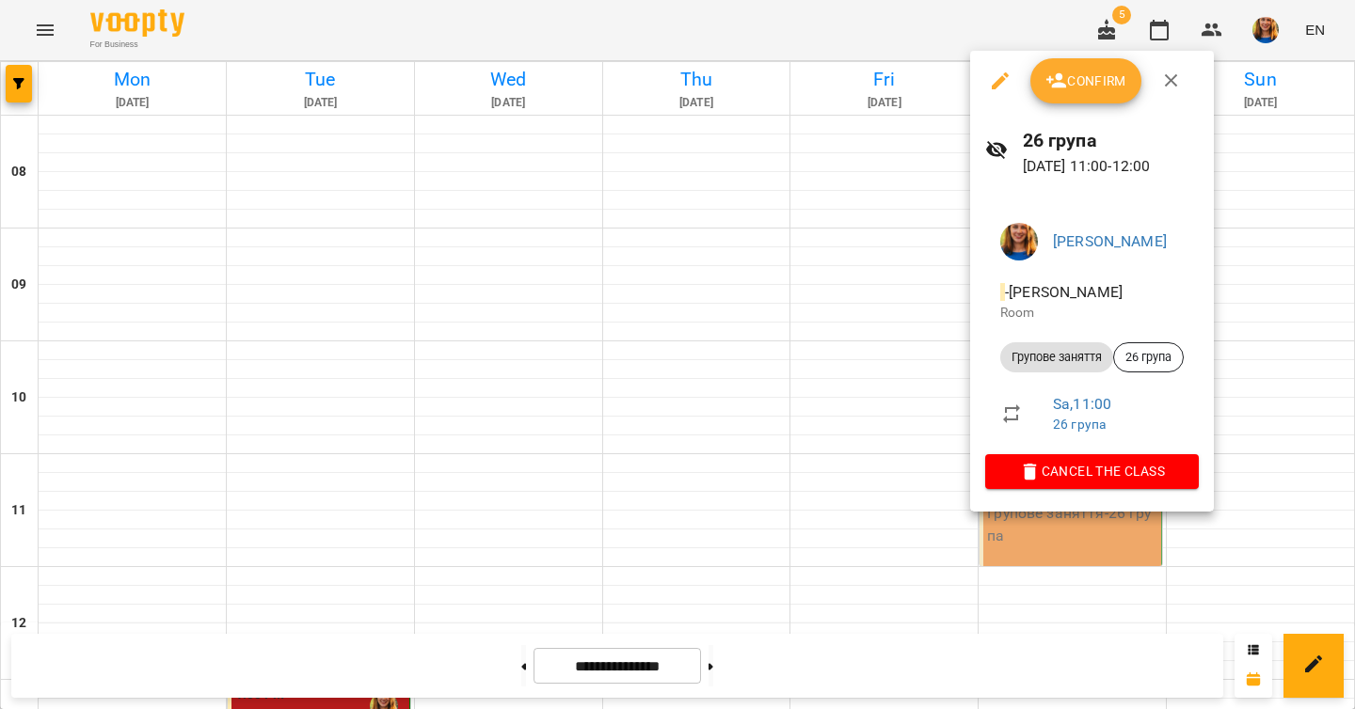
click at [1070, 92] on button "Confirm" at bounding box center [1085, 80] width 111 height 45
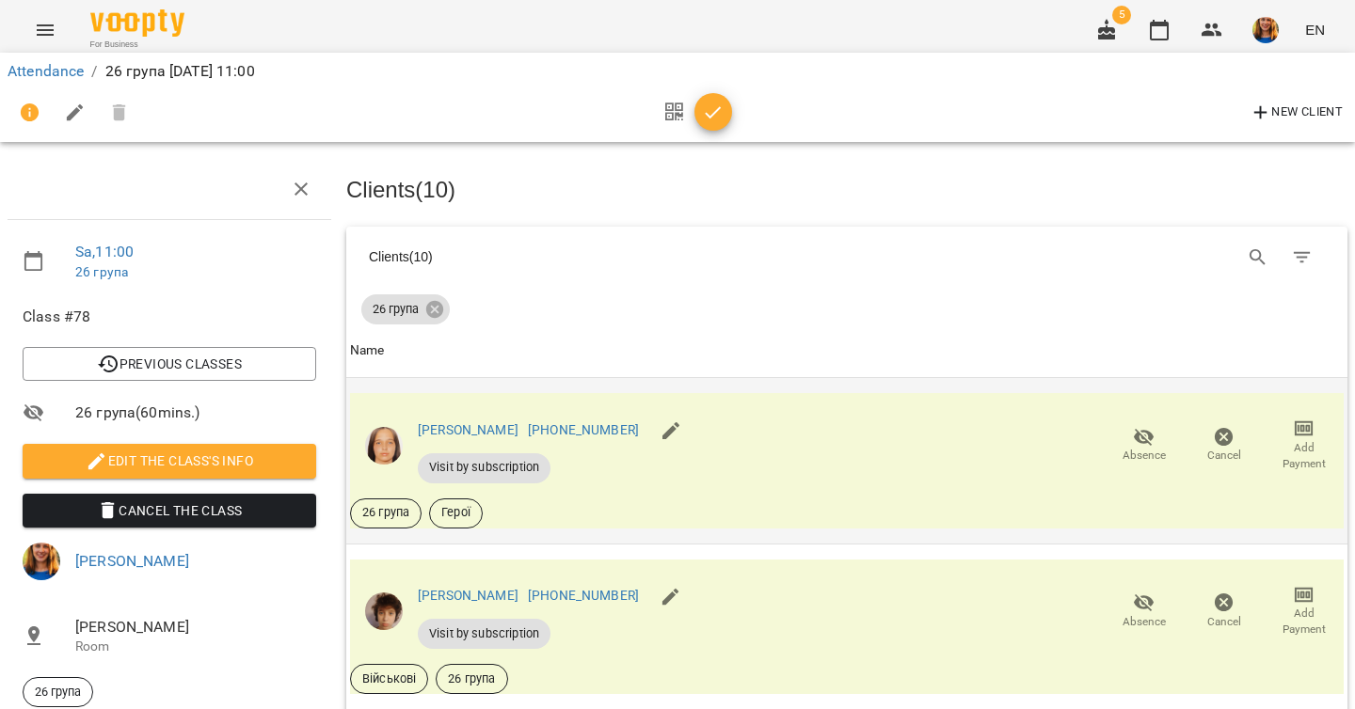
scroll to position [103, 0]
click at [1136, 428] on icon "button" at bounding box center [1143, 437] width 21 height 18
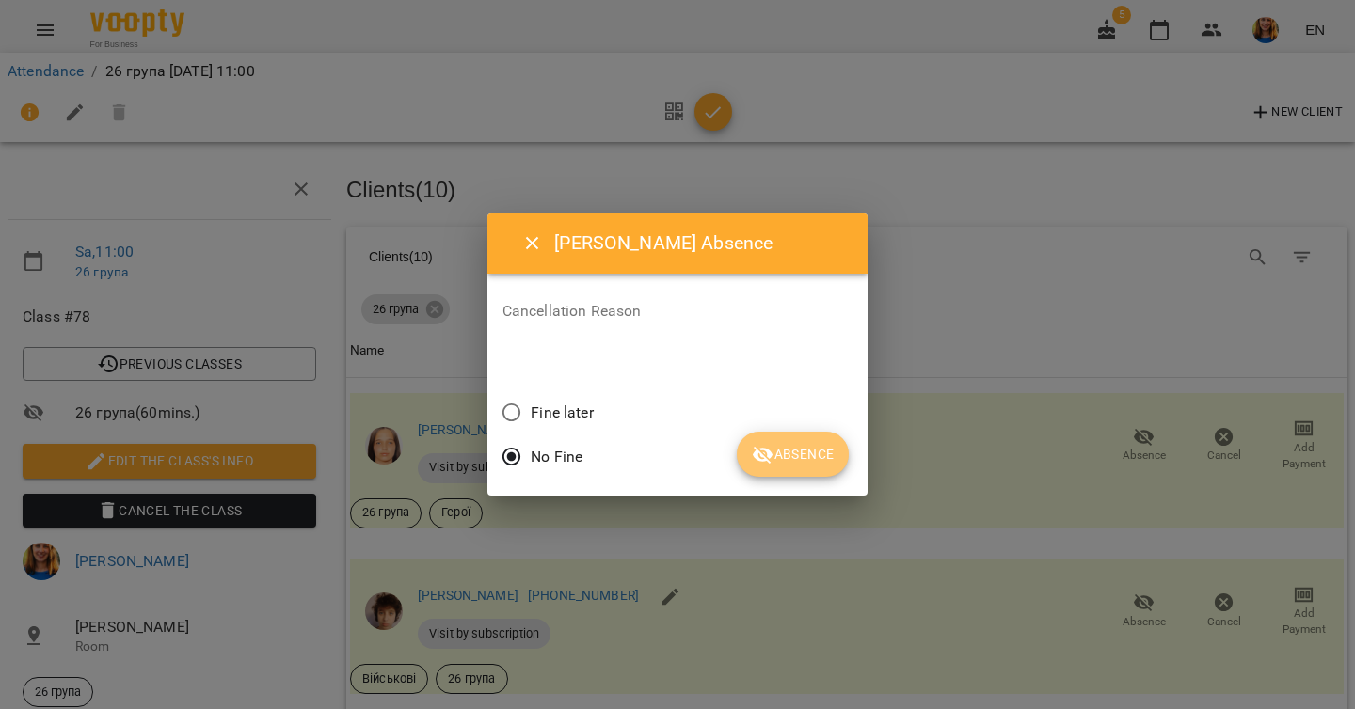
click at [805, 452] on span "Absence" at bounding box center [793, 454] width 82 height 23
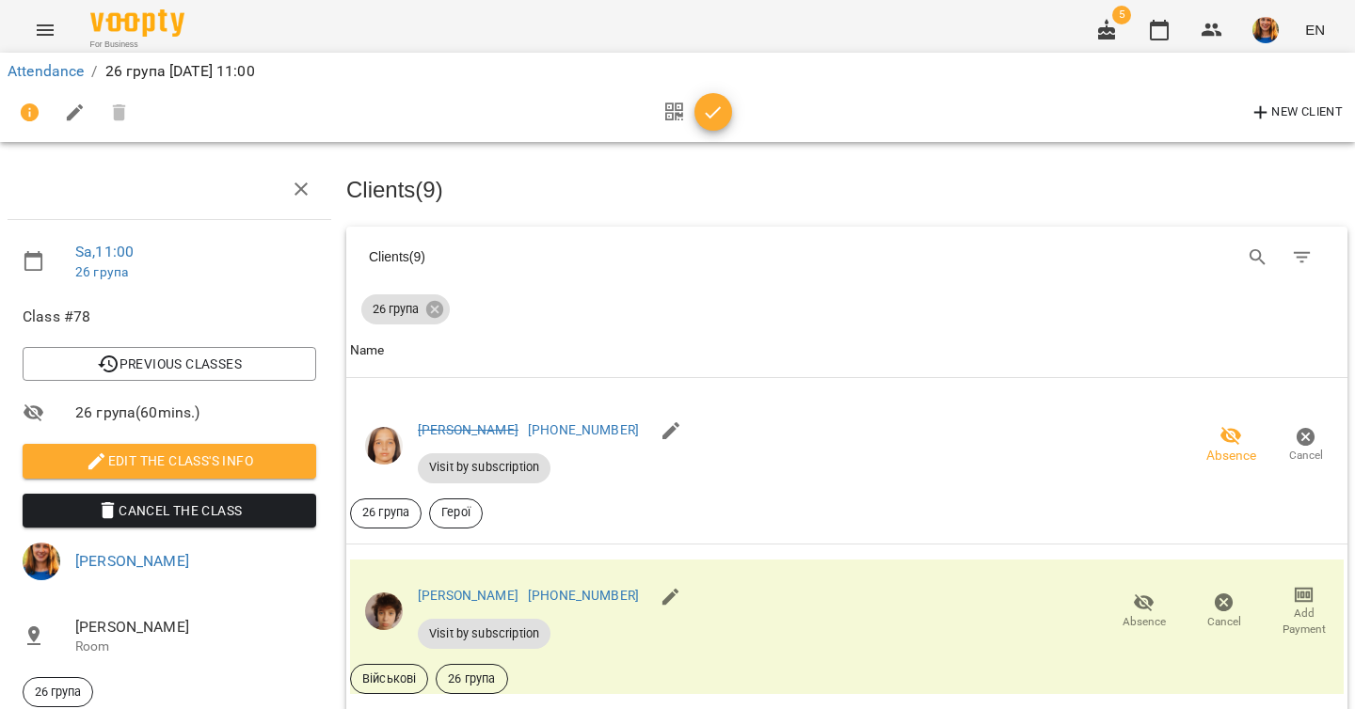
scroll to position [315, 0]
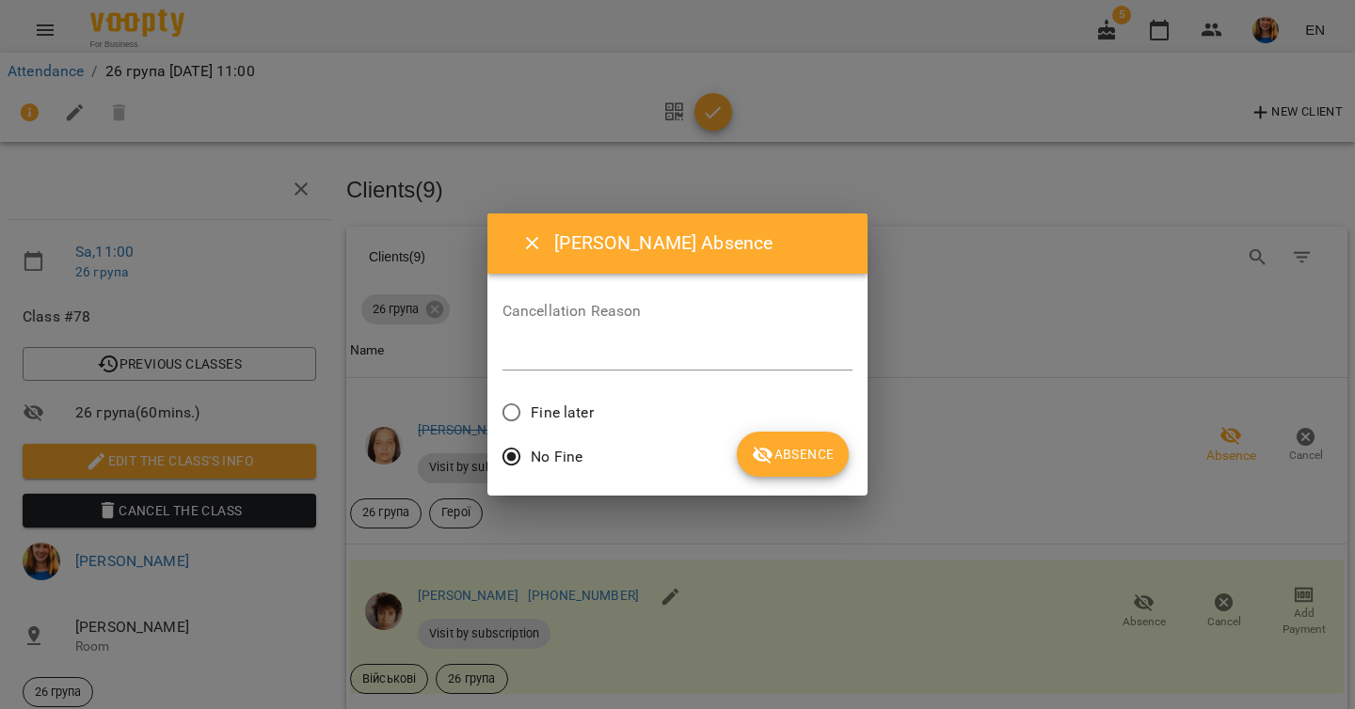
click at [790, 468] on button "Absence" at bounding box center [793, 454] width 112 height 45
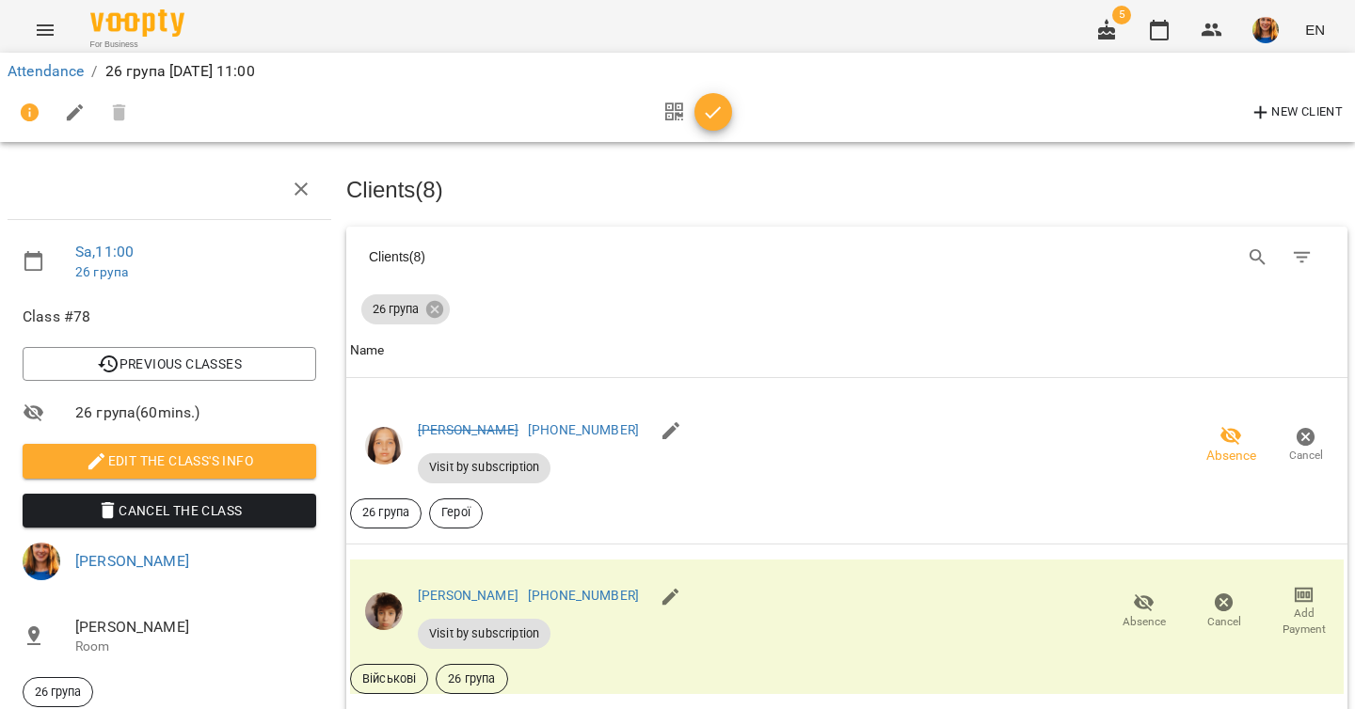
scroll to position [383, 0]
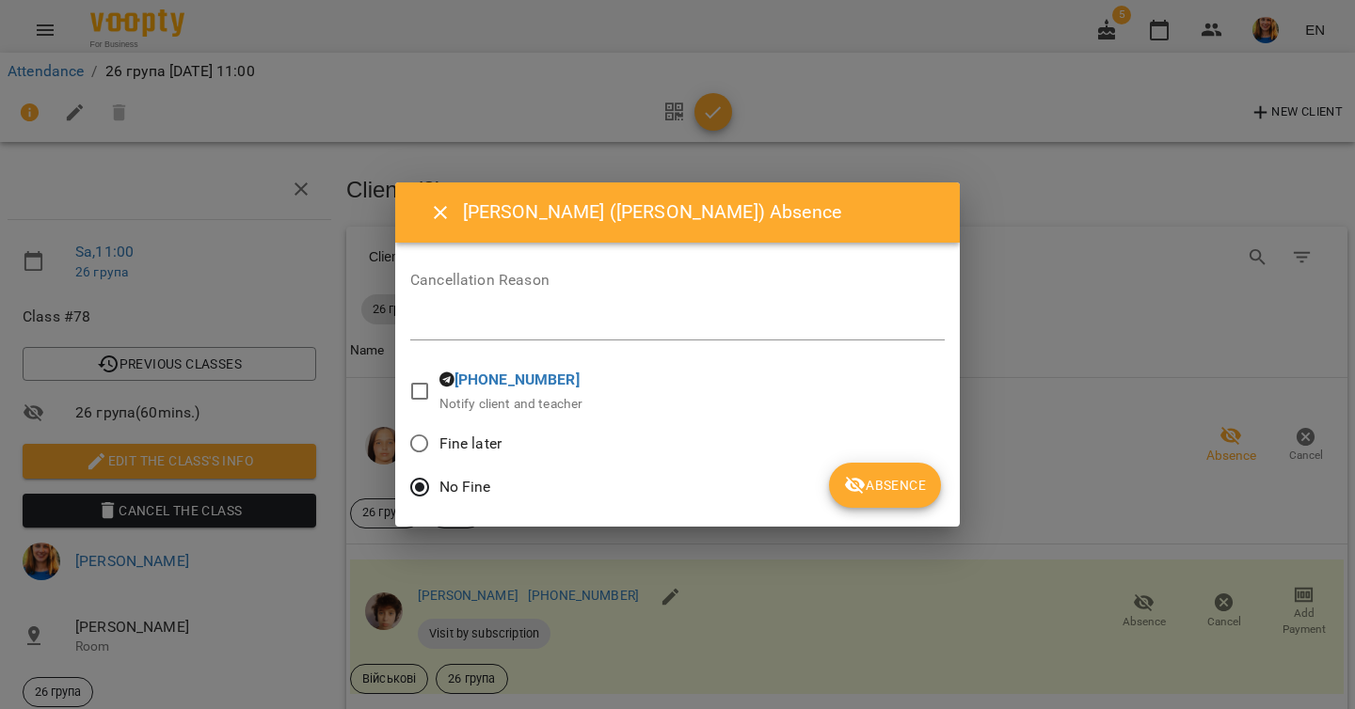
click at [821, 424] on div "Fine later" at bounding box center [677, 446] width 534 height 44
click at [873, 493] on span "Absence" at bounding box center [885, 485] width 82 height 23
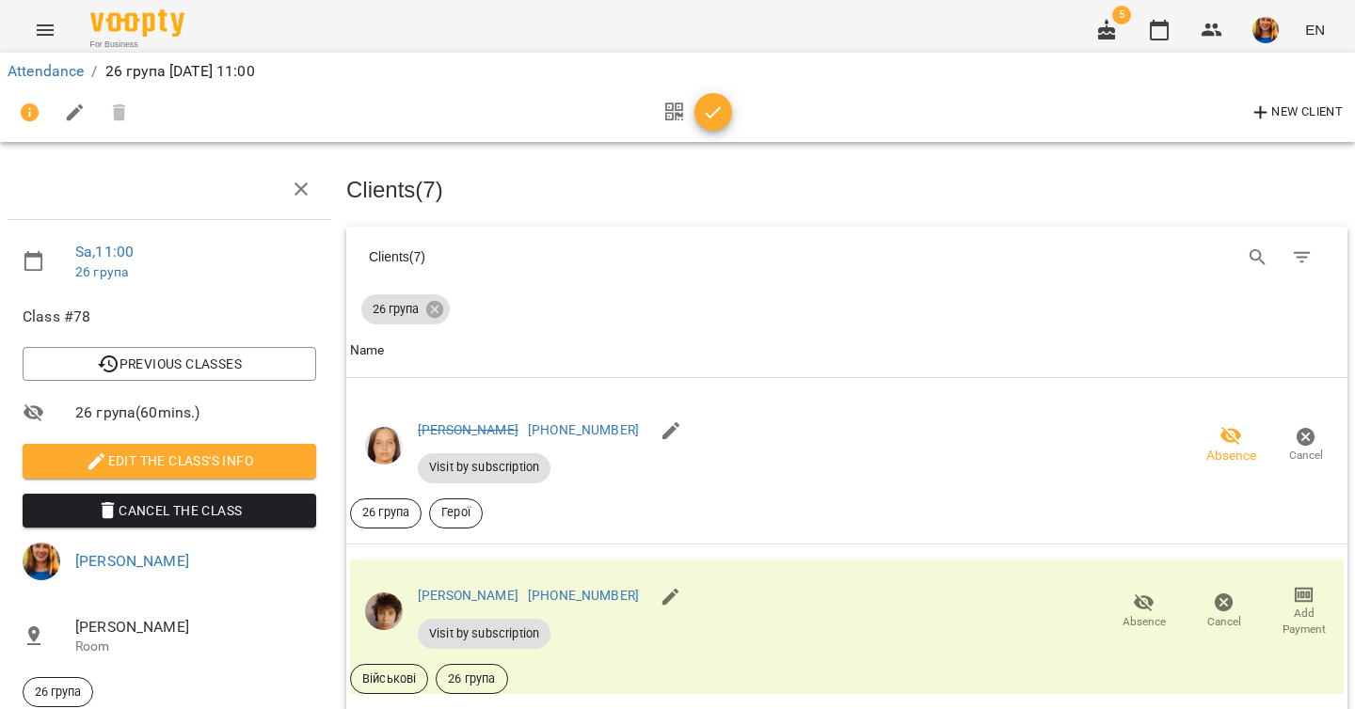
scroll to position [747, 0]
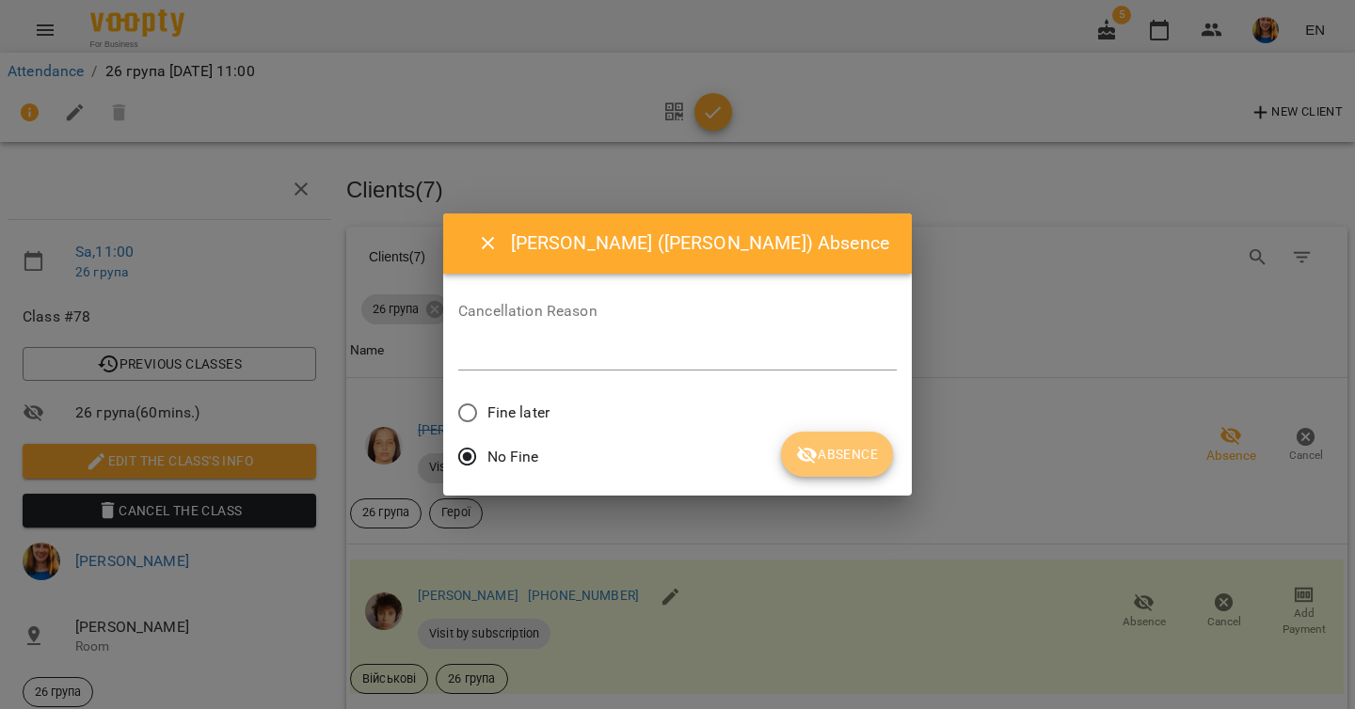
click at [814, 472] on button "Absence" at bounding box center [837, 454] width 112 height 45
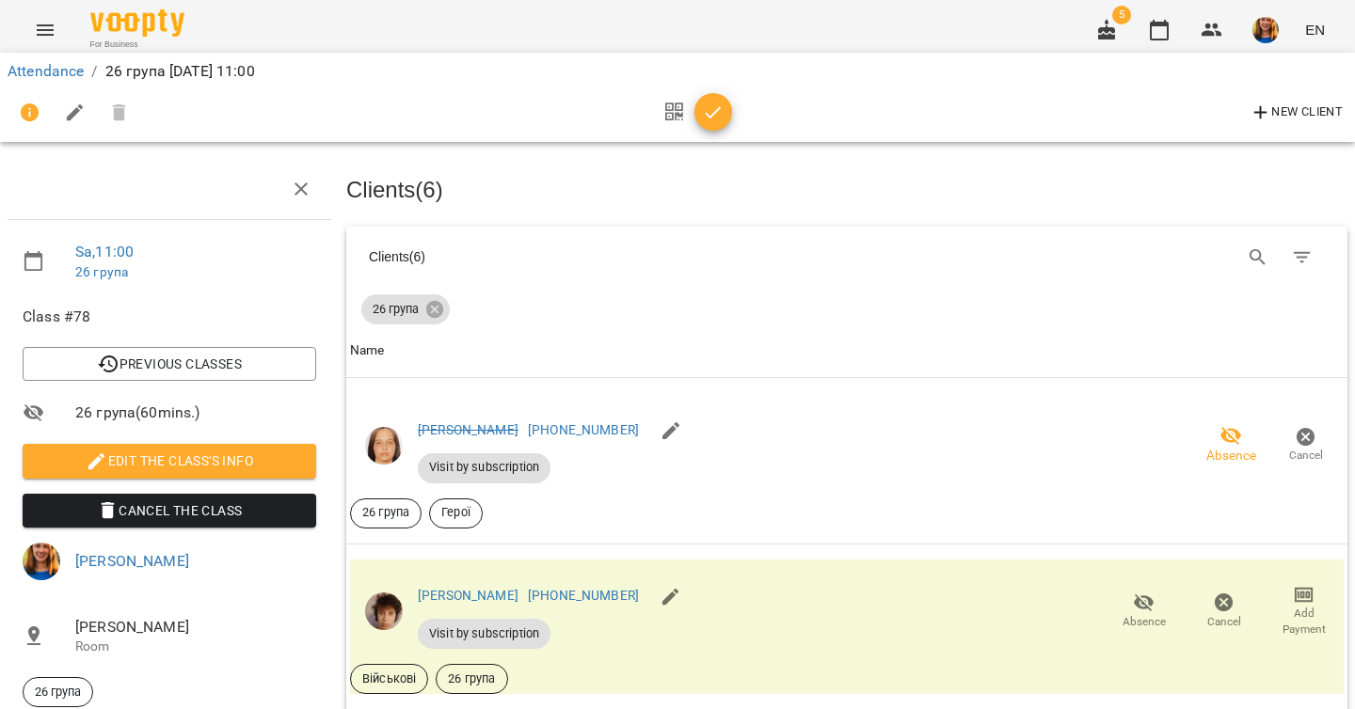
scroll to position [1133, 0]
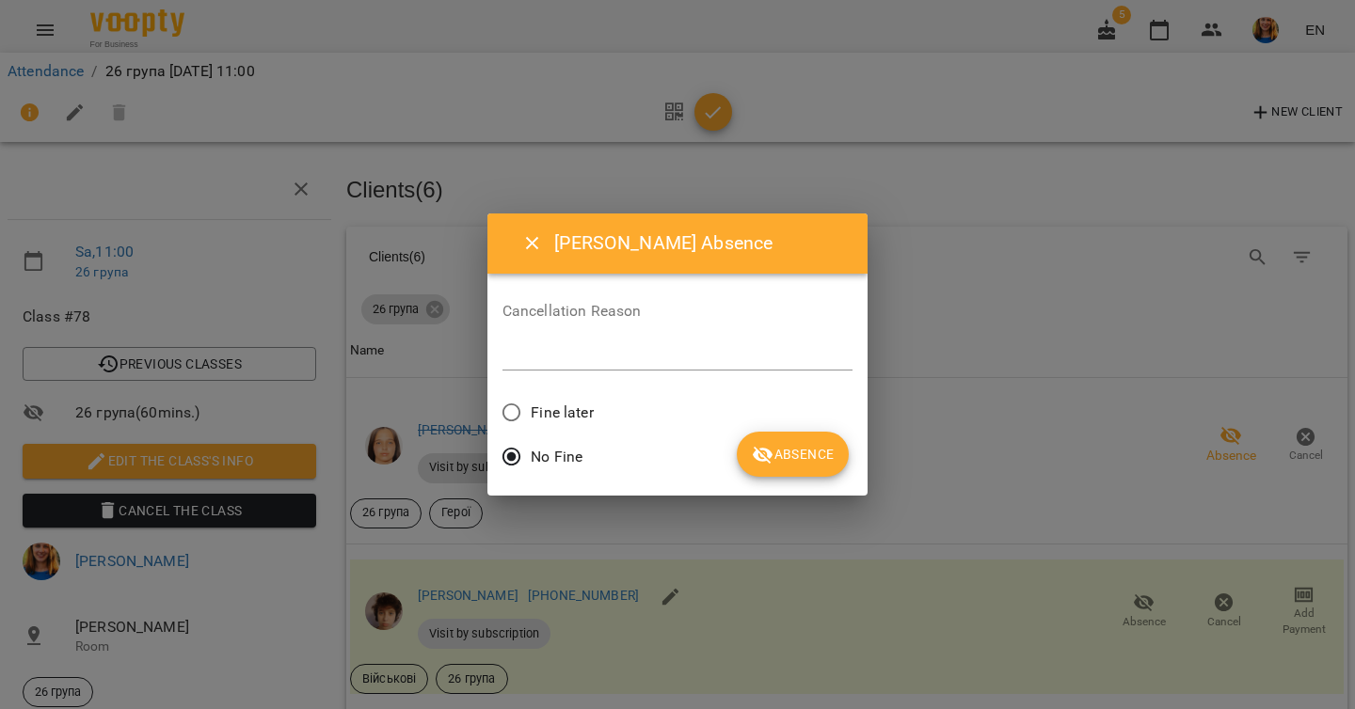
click at [802, 467] on button "Absence" at bounding box center [793, 454] width 112 height 45
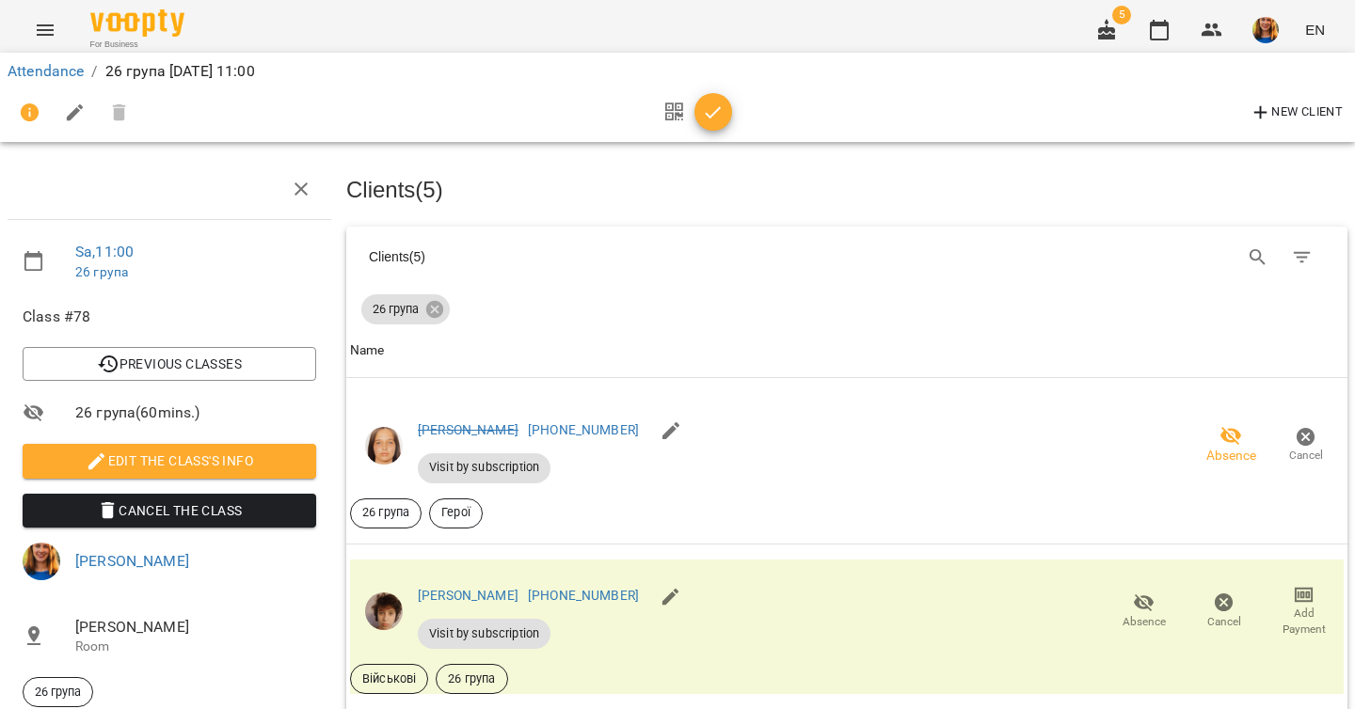
scroll to position [1414, 0]
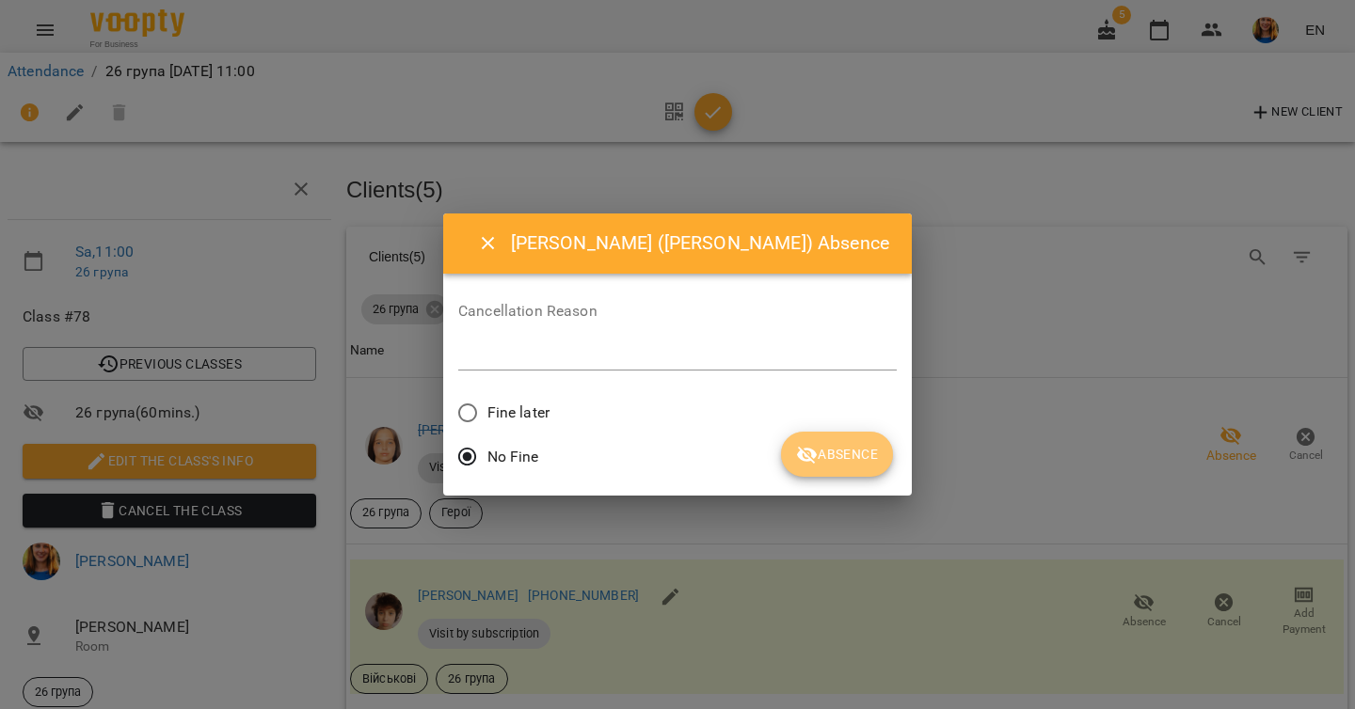
click at [790, 451] on button "Absence" at bounding box center [837, 454] width 112 height 45
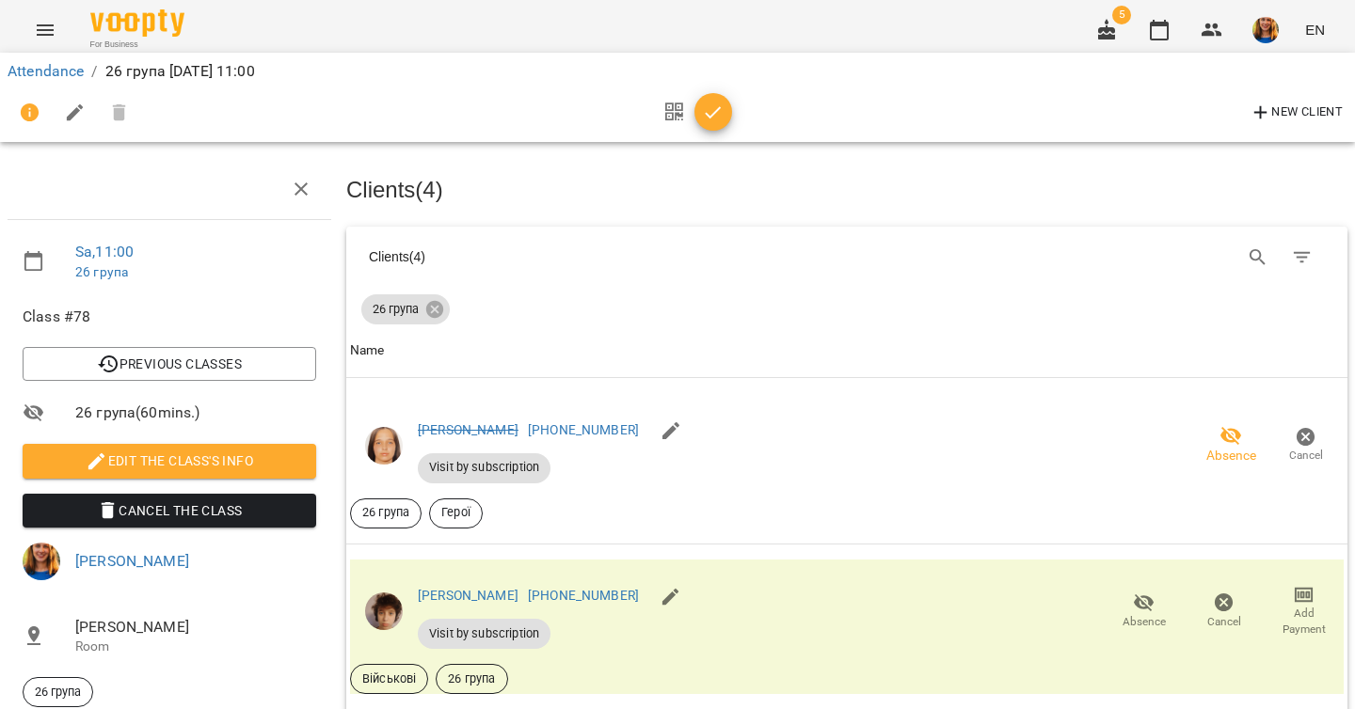
click at [708, 108] on icon "button" at bounding box center [713, 113] width 23 height 23
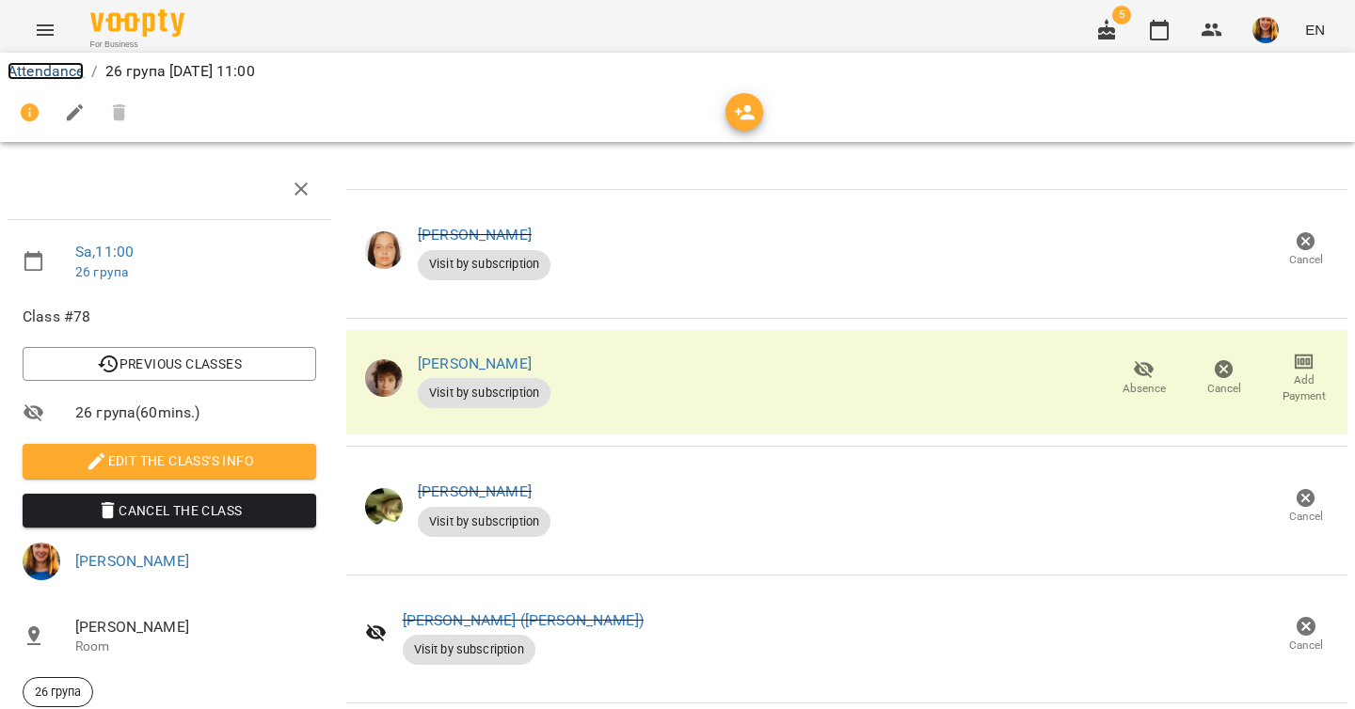
click at [39, 65] on link "Attendance" at bounding box center [46, 71] width 76 height 18
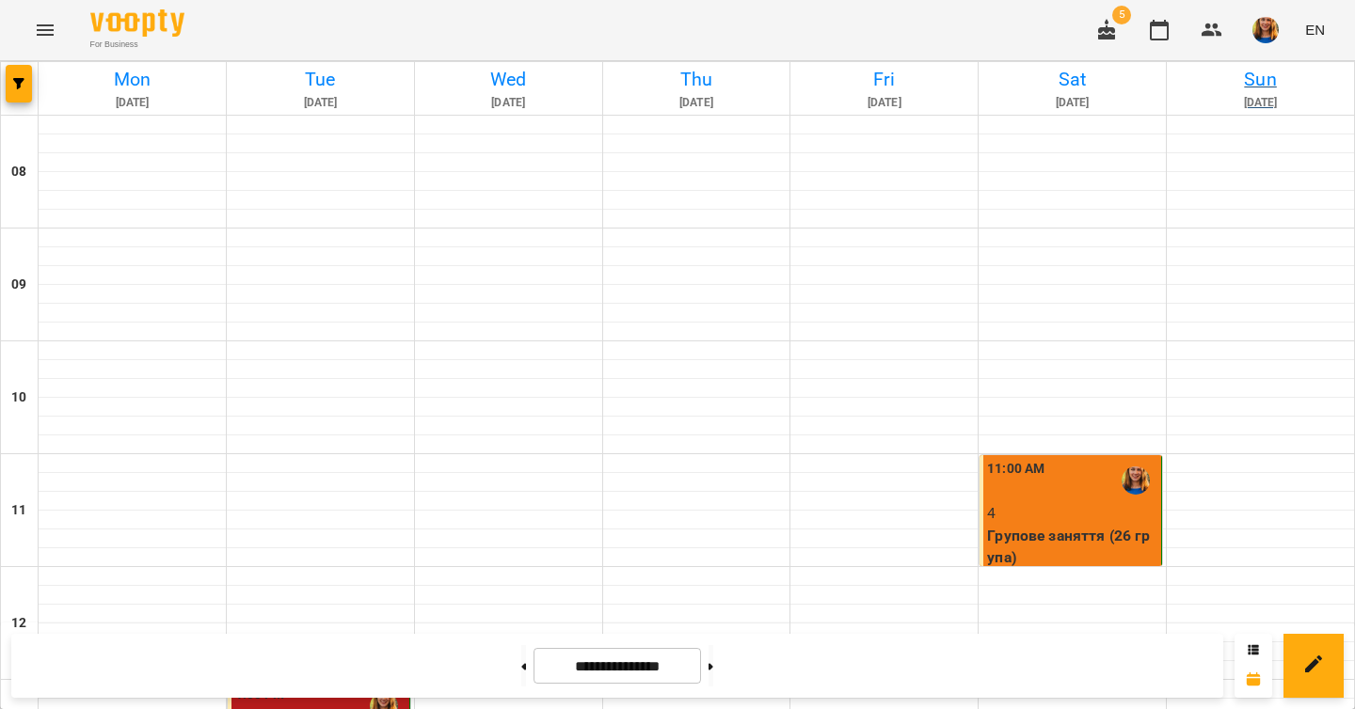
scroll to position [594, 0]
click at [1261, 38] on img "button" at bounding box center [1265, 30] width 26 height 26
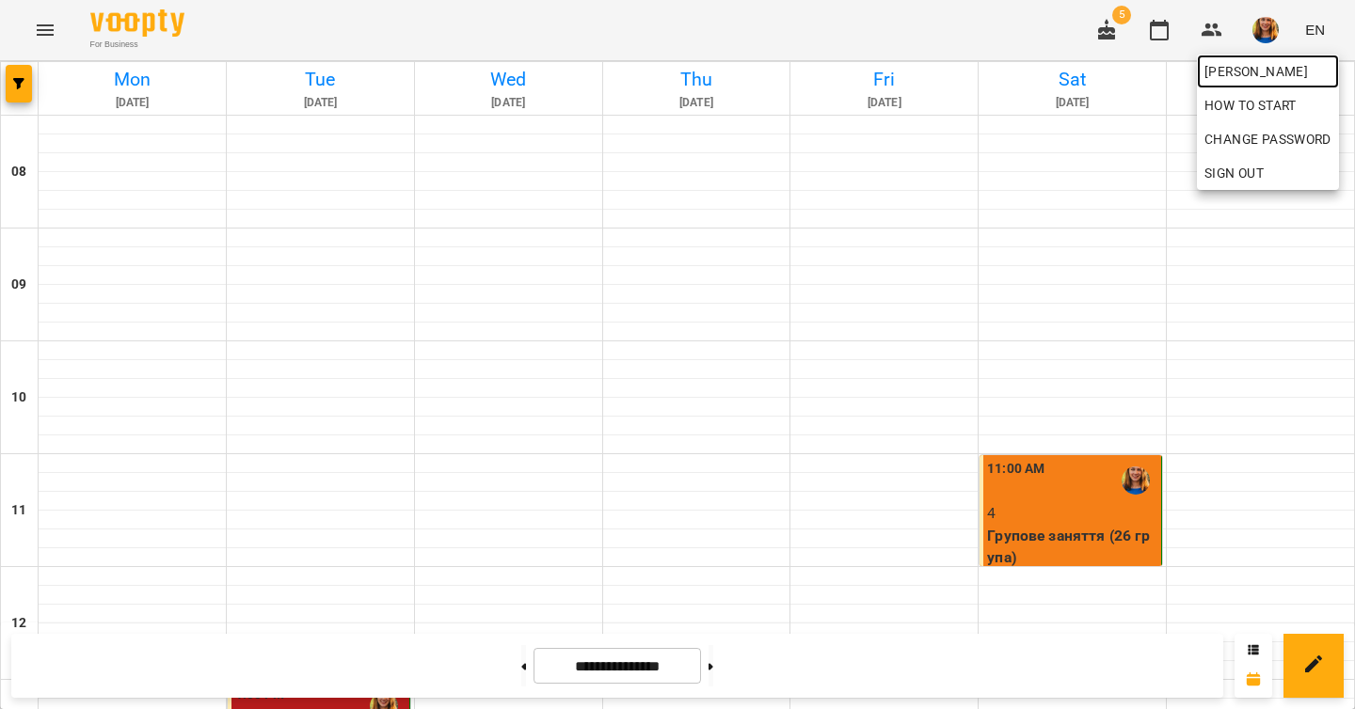
click at [1250, 84] on link "[PERSON_NAME]" at bounding box center [1267, 72] width 142 height 34
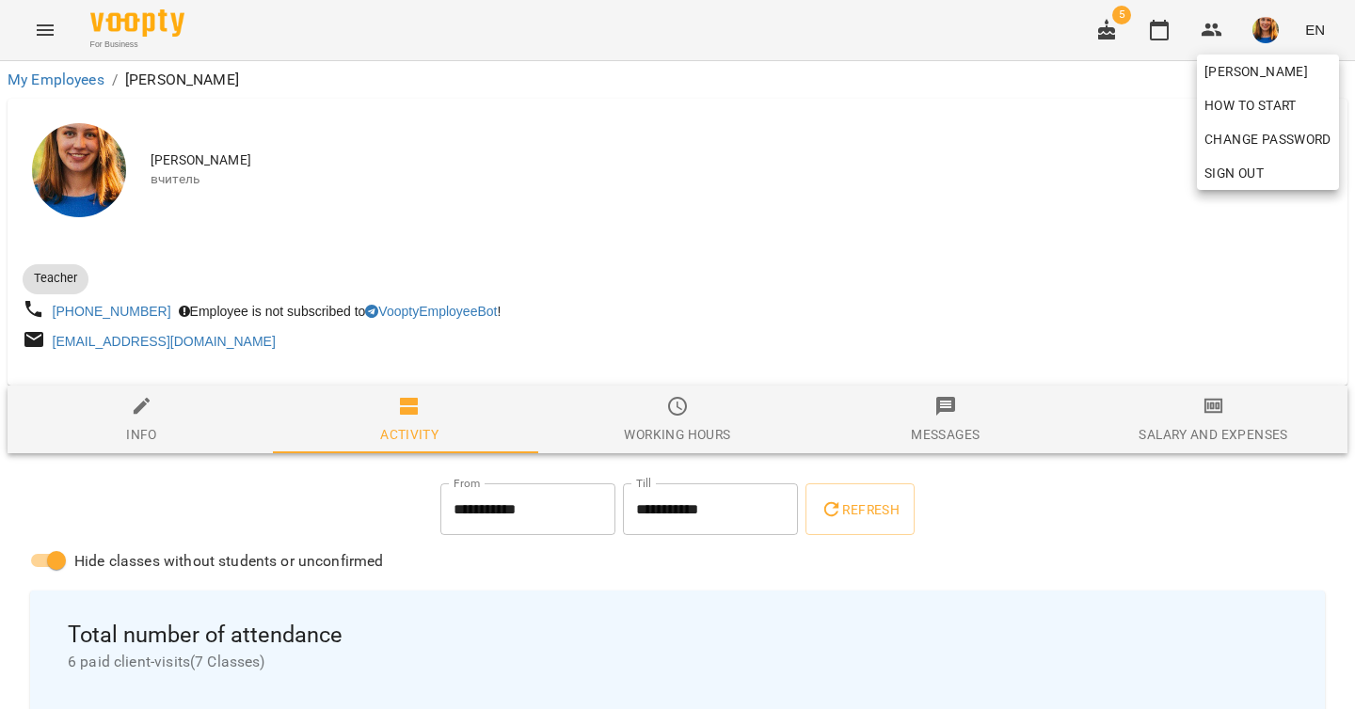
click at [856, 510] on div at bounding box center [677, 354] width 1355 height 709
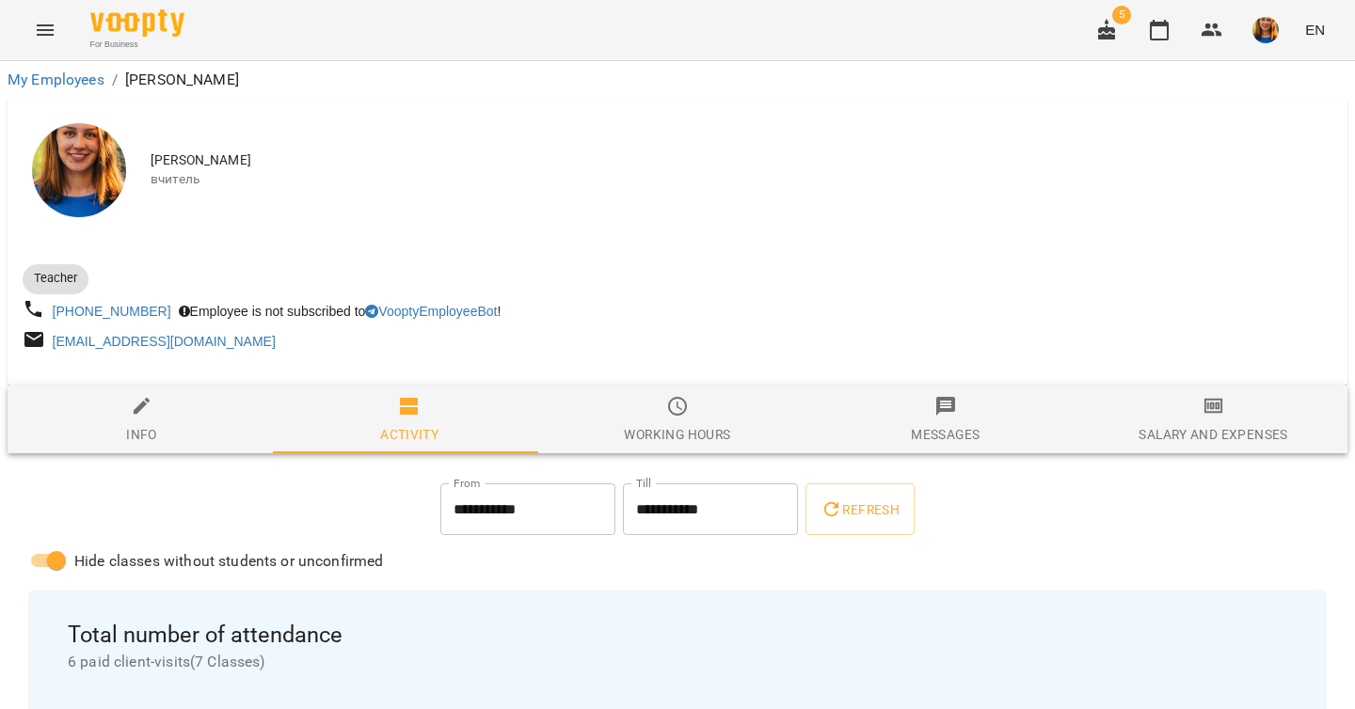
click at [856, 510] on span "Refresh" at bounding box center [859, 510] width 79 height 23
click at [87, 74] on link "My Employees" at bounding box center [56, 80] width 97 height 18
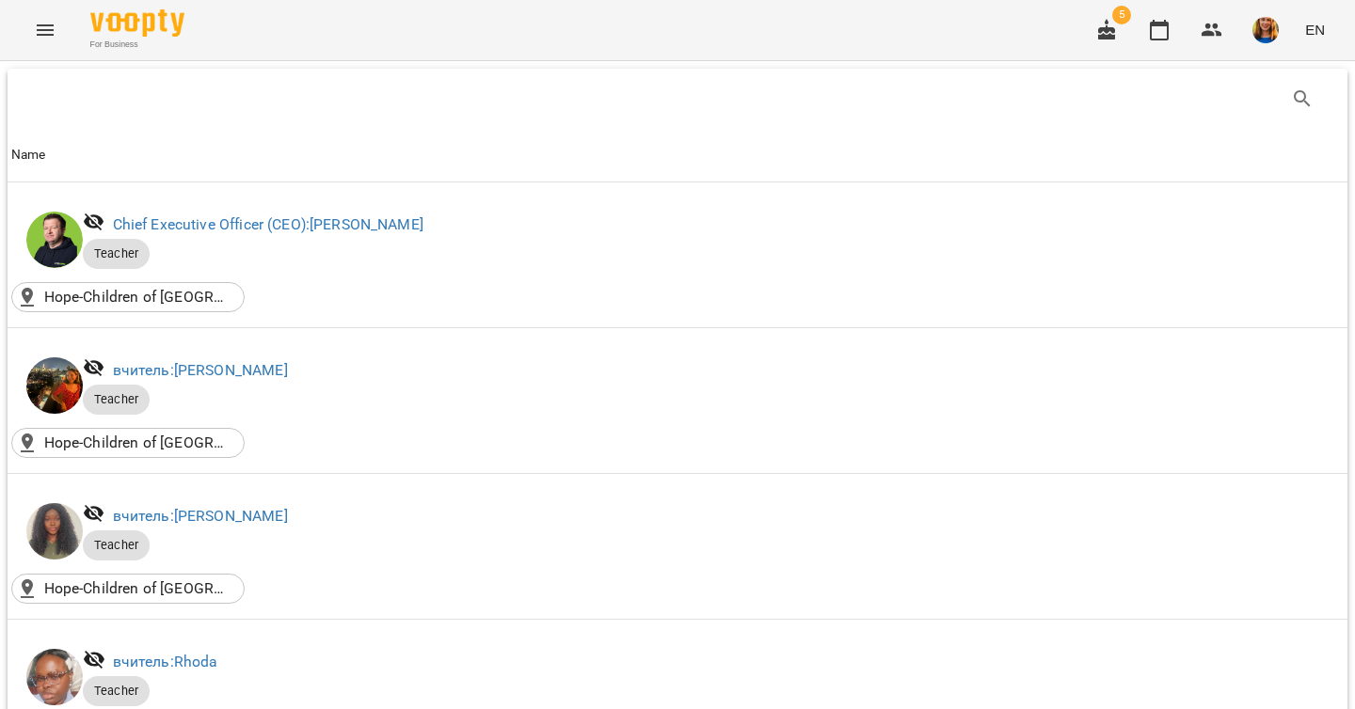
click at [42, 17] on button "Menu" at bounding box center [45, 30] width 45 height 45
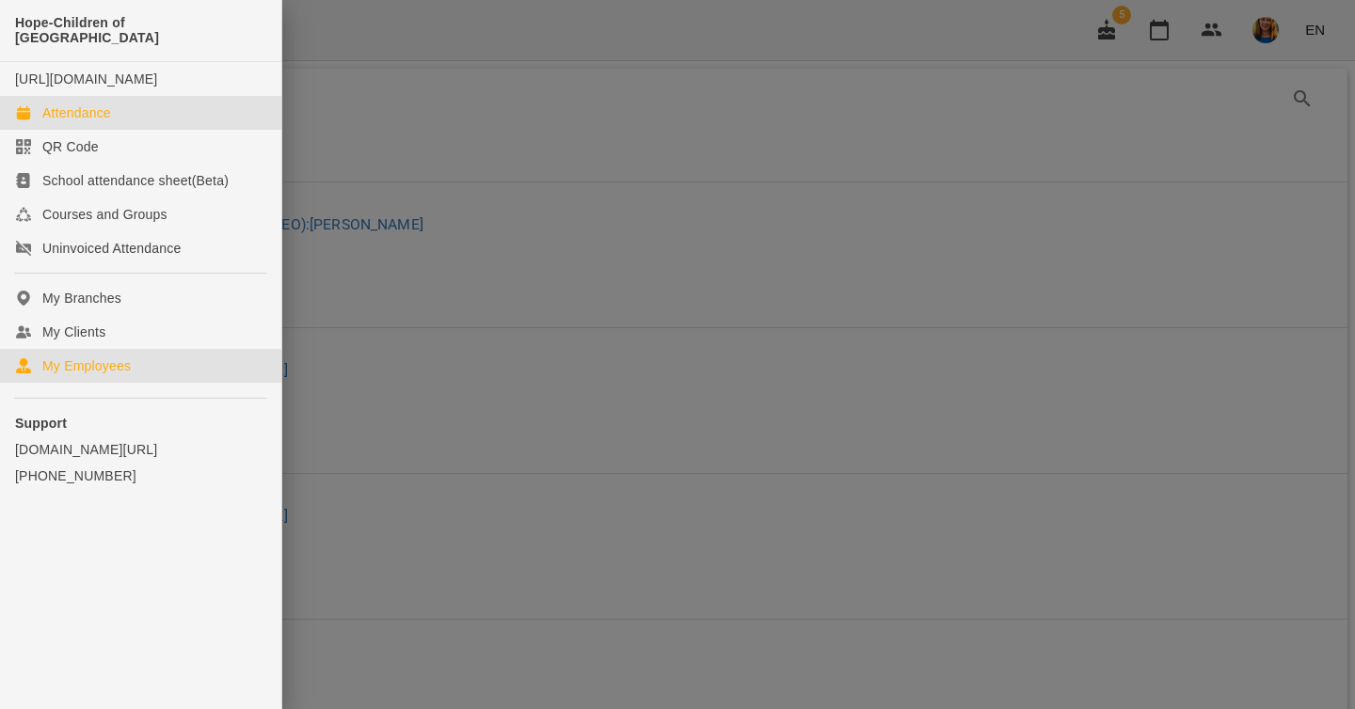
click at [90, 114] on div "Attendance" at bounding box center [76, 112] width 69 height 19
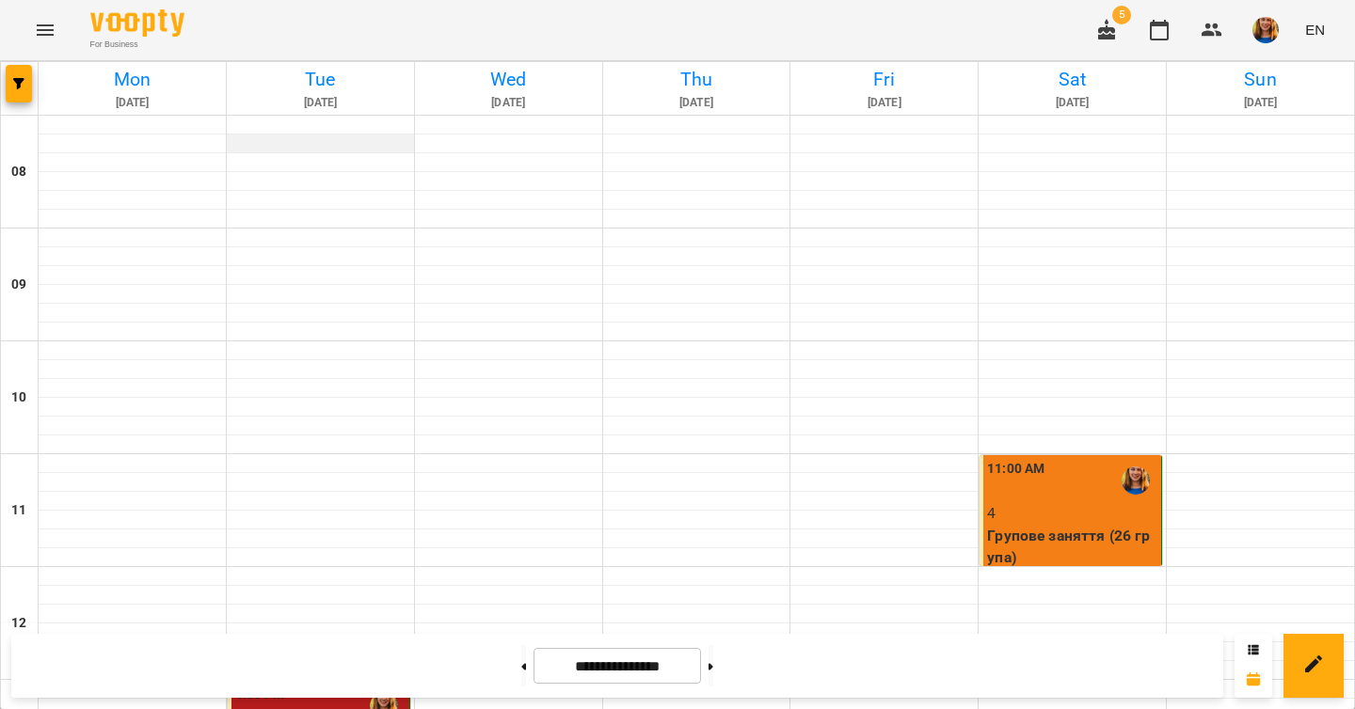
scroll to position [547, 0]
click at [521, 674] on button at bounding box center [523, 665] width 5 height 41
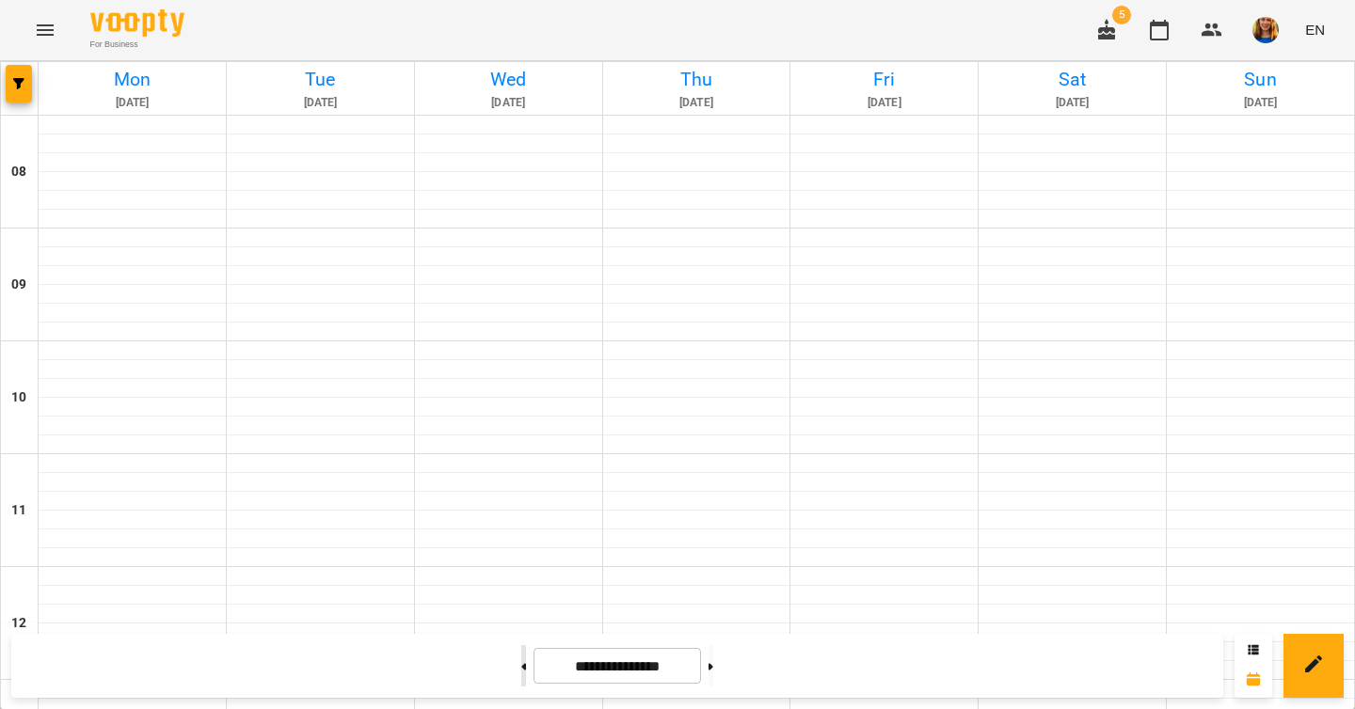
click at [521, 674] on button at bounding box center [523, 665] width 5 height 41
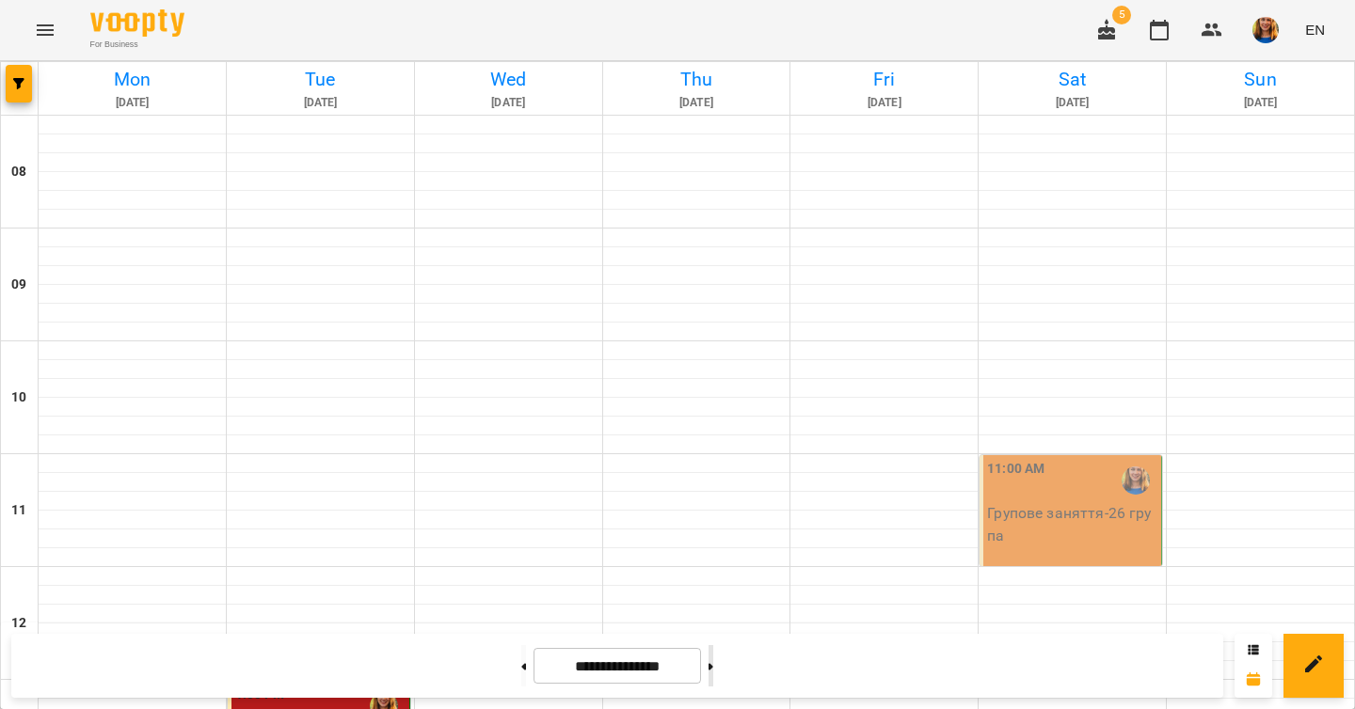
click at [713, 665] on button at bounding box center [710, 665] width 5 height 41
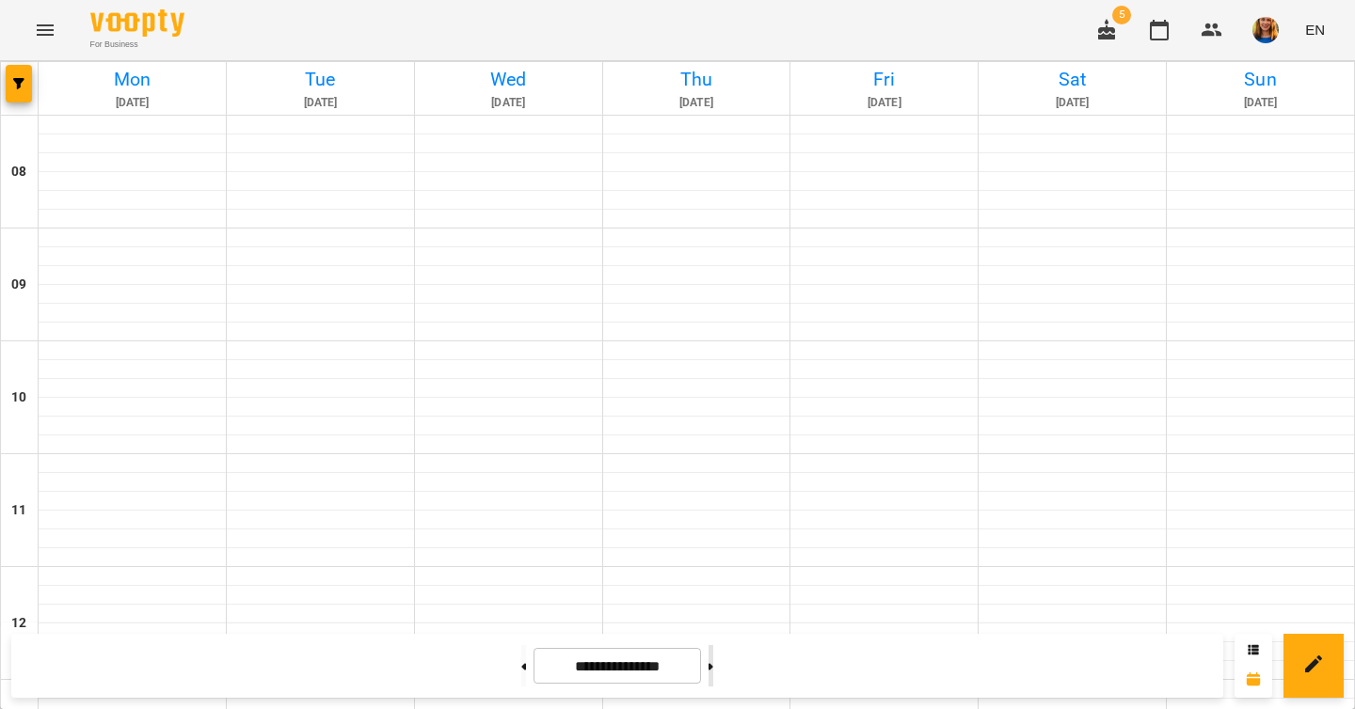
click at [713, 665] on button at bounding box center [710, 665] width 5 height 41
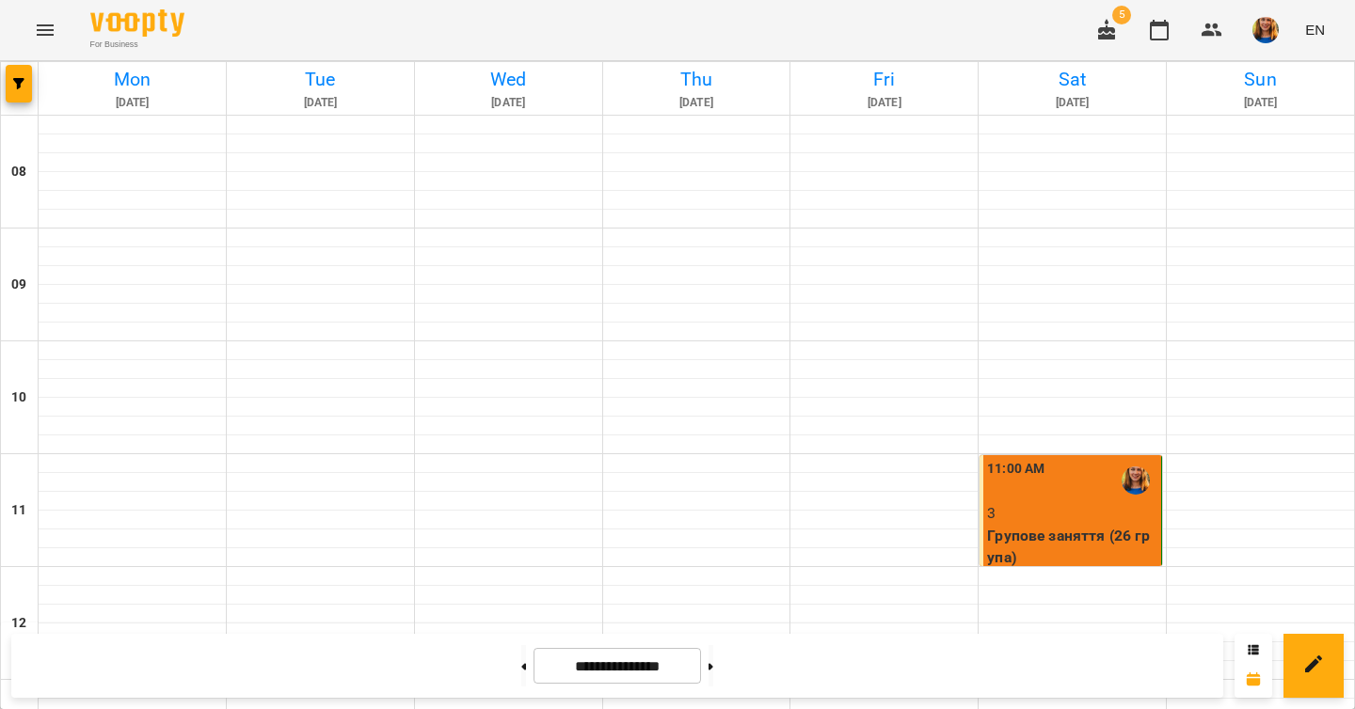
scroll to position [495, 0]
click at [713, 672] on button at bounding box center [710, 665] width 5 height 41
click at [713, 675] on button at bounding box center [710, 665] width 5 height 41
type input "**********"
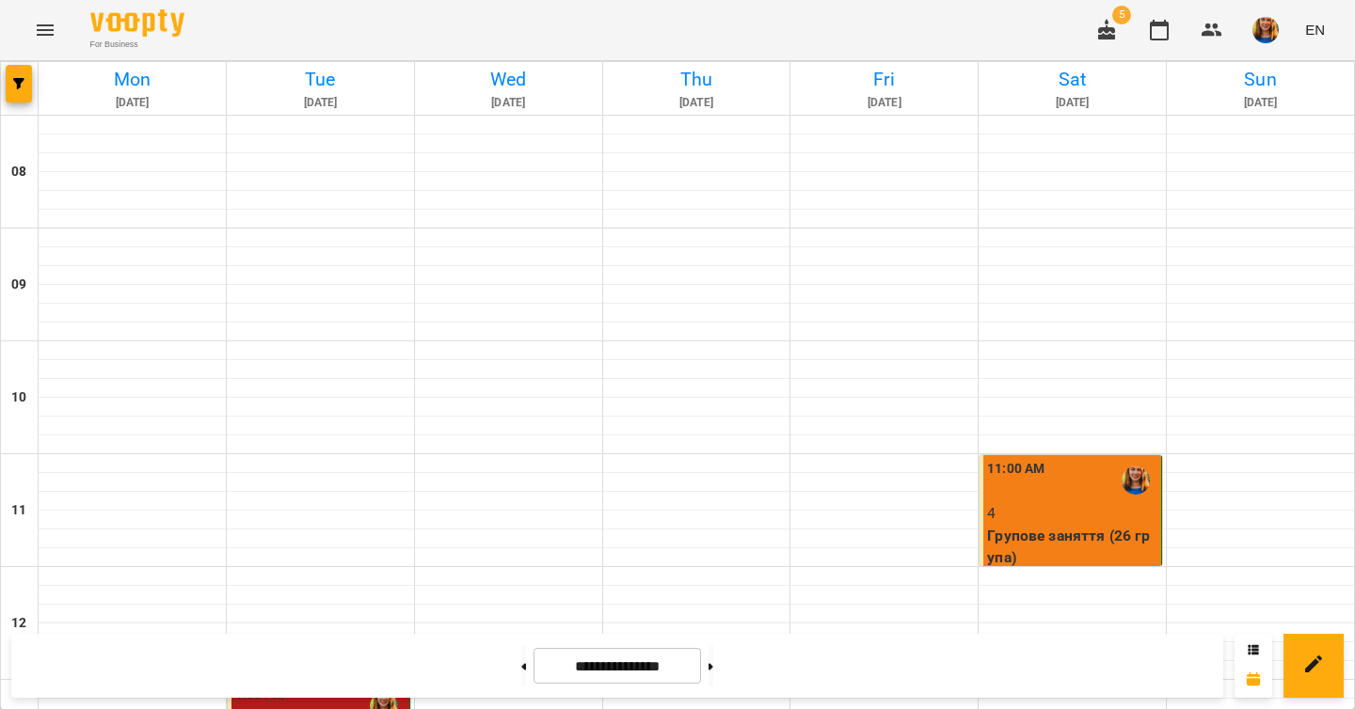
scroll to position [497, 0]
click at [1270, 27] on img "button" at bounding box center [1265, 30] width 26 height 26
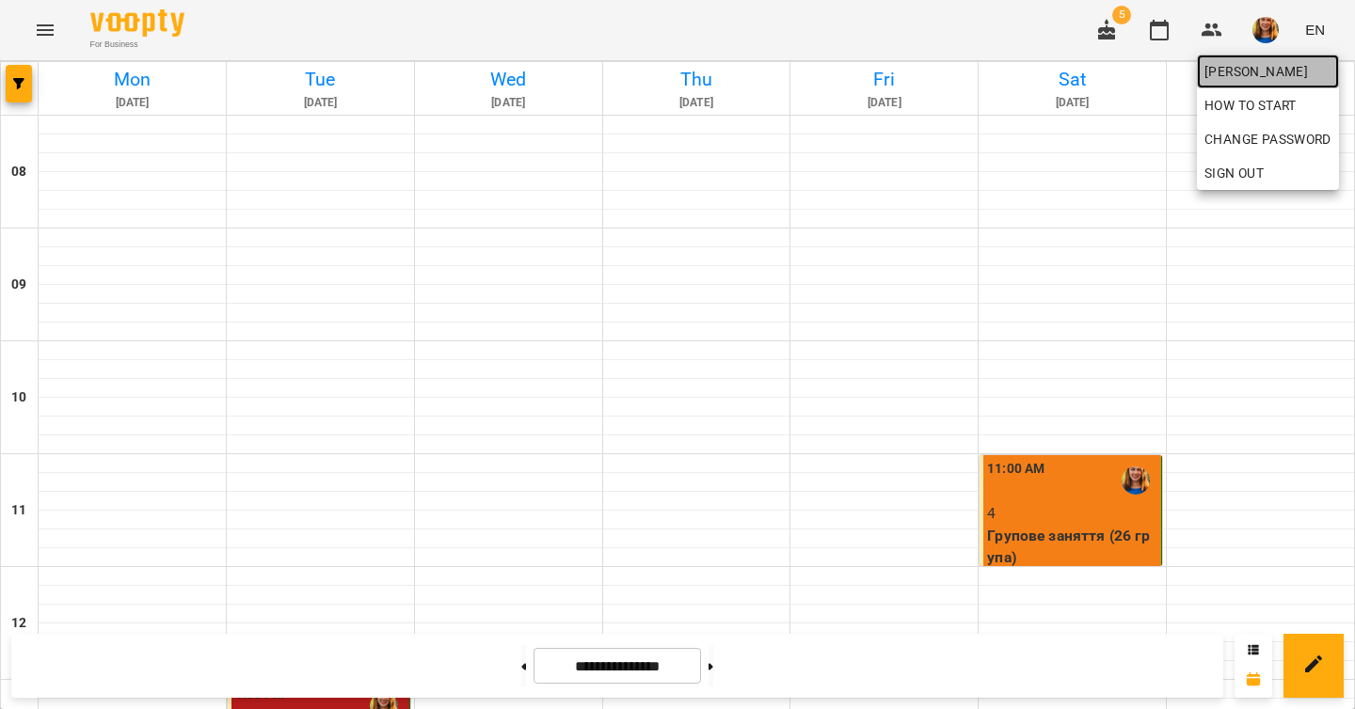
click at [1264, 73] on span "[PERSON_NAME]" at bounding box center [1267, 71] width 127 height 23
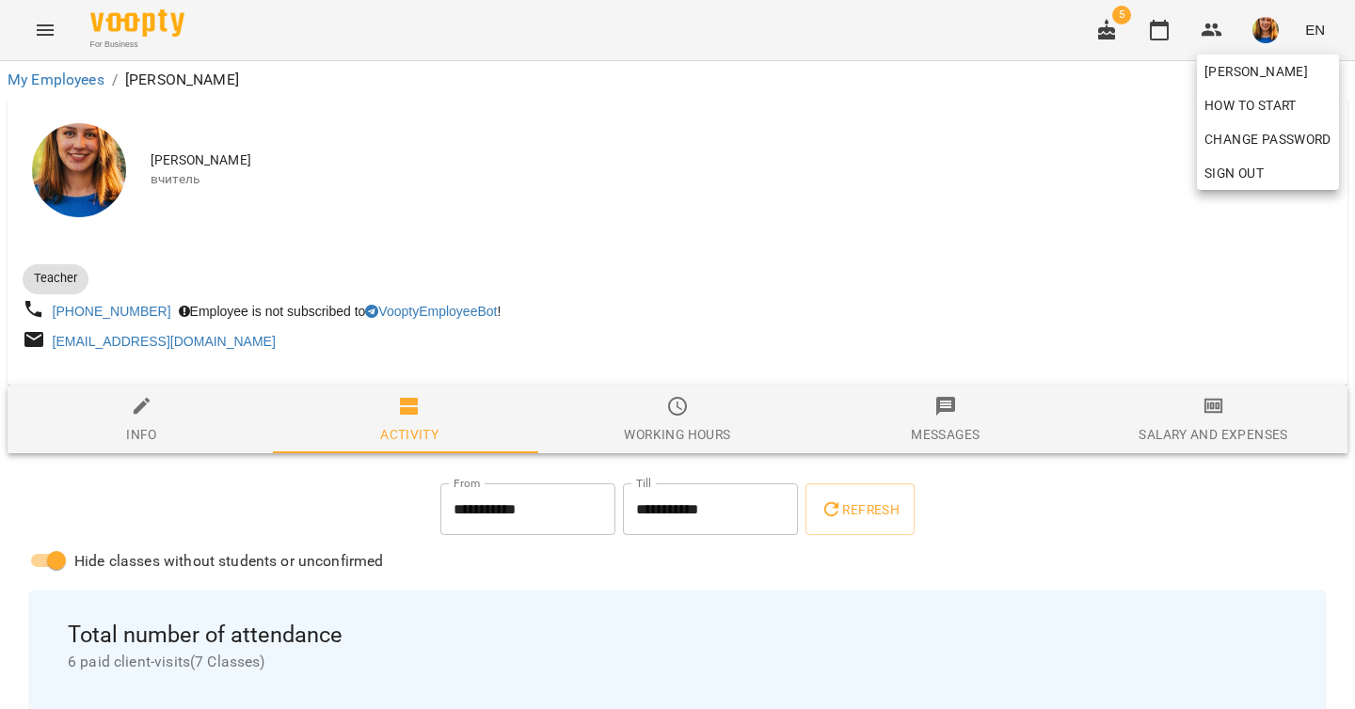
click at [650, 277] on div at bounding box center [677, 354] width 1355 height 709
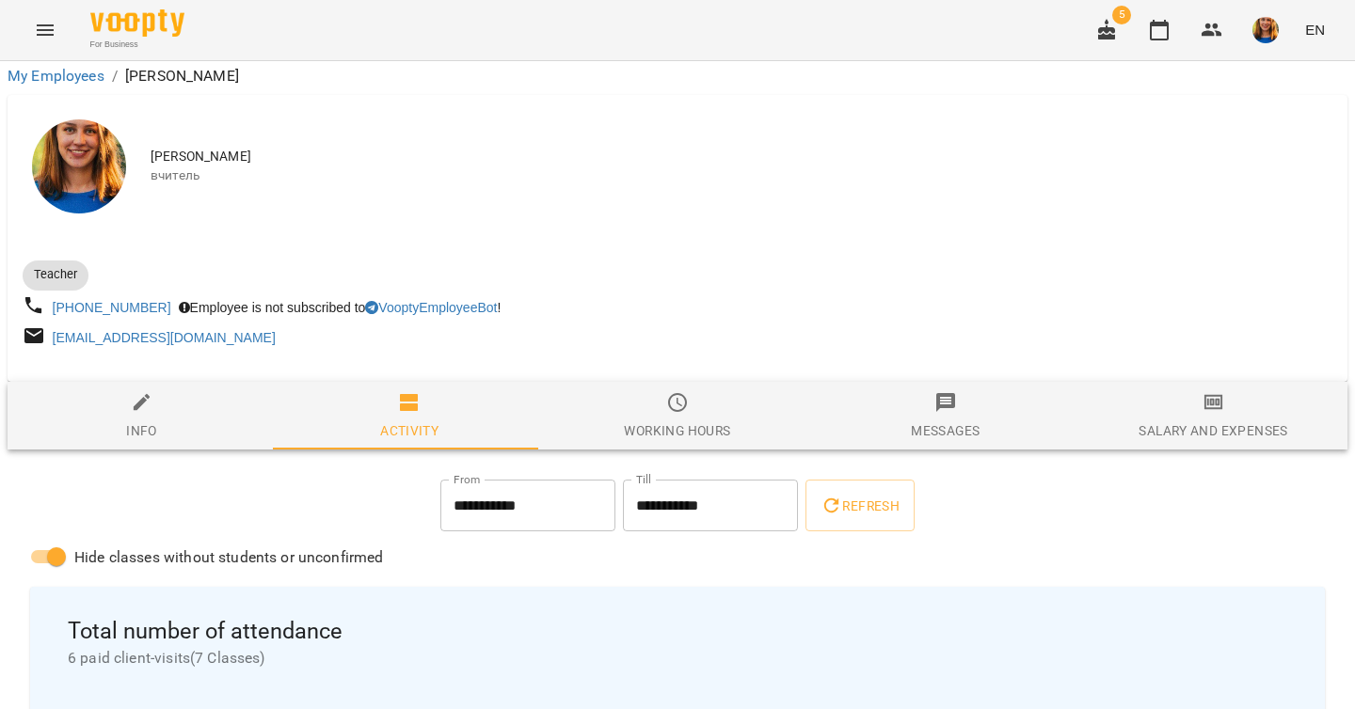
scroll to position [593, 0]
